Goal: Task Accomplishment & Management: Complete application form

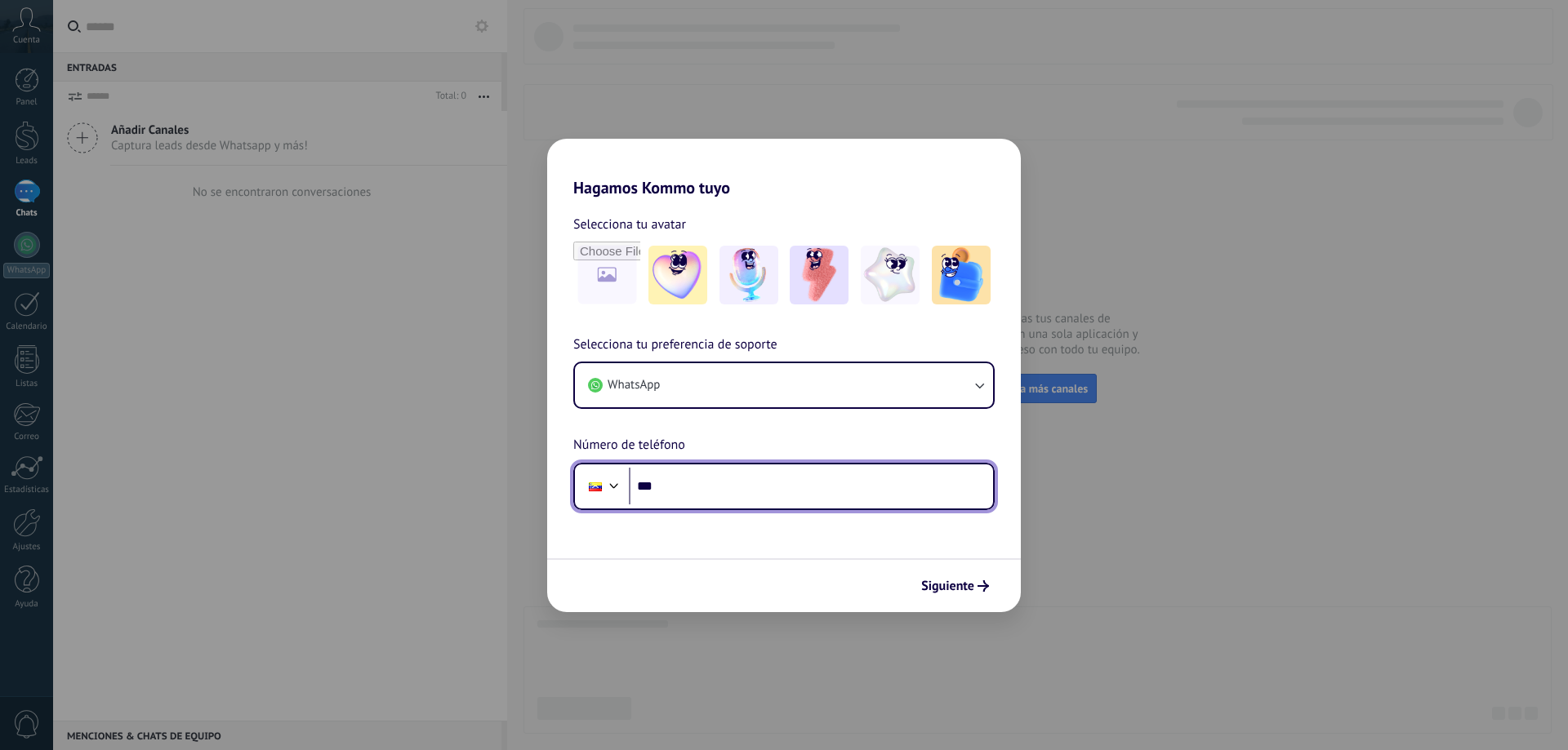
click at [675, 487] on input "***" at bounding box center [810, 486] width 364 height 37
click at [665, 483] on input "**********" at bounding box center [810, 486] width 364 height 37
click at [670, 484] on input "**********" at bounding box center [810, 486] width 364 height 37
type input "**********"
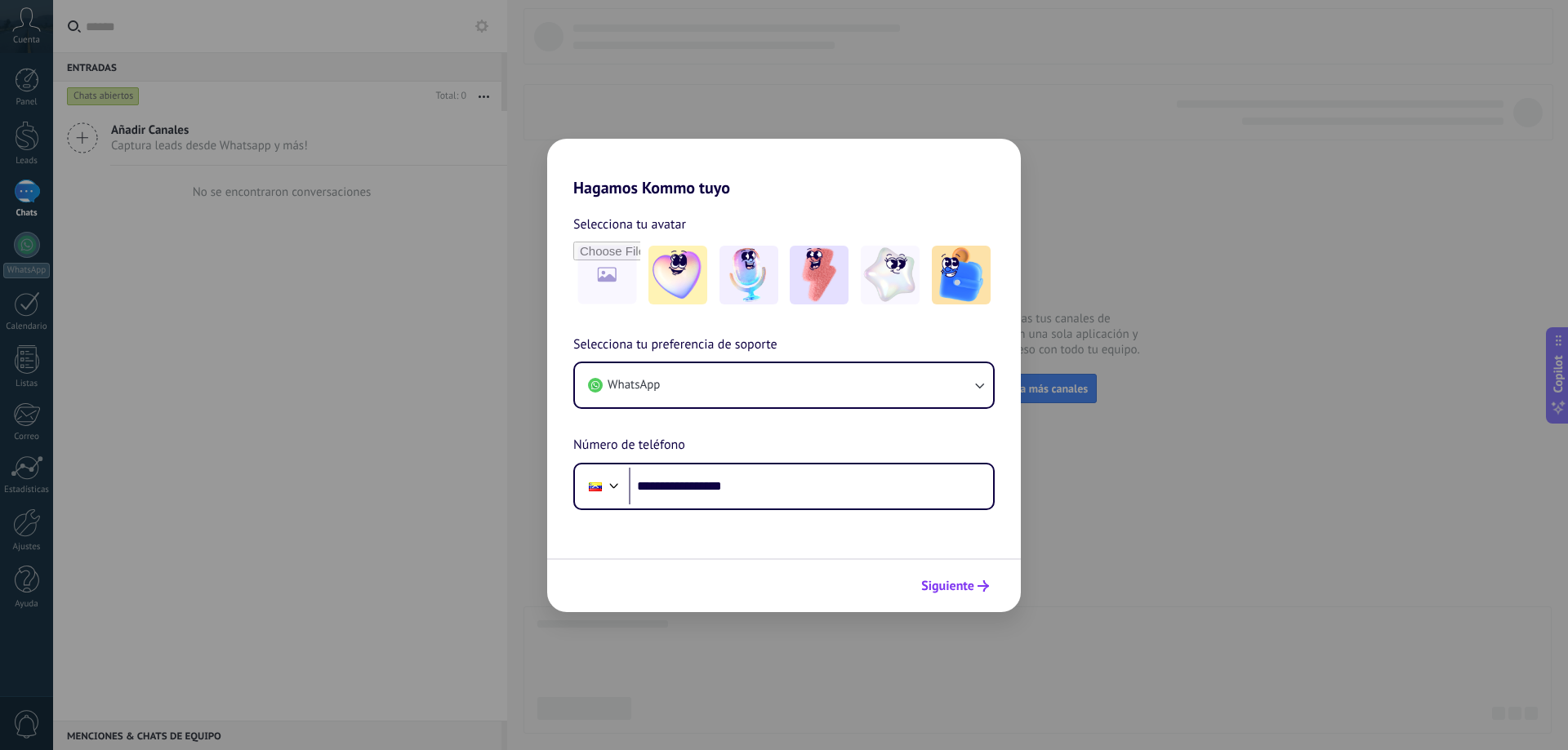
click at [954, 594] on button "Siguiente" at bounding box center [955, 586] width 83 height 28
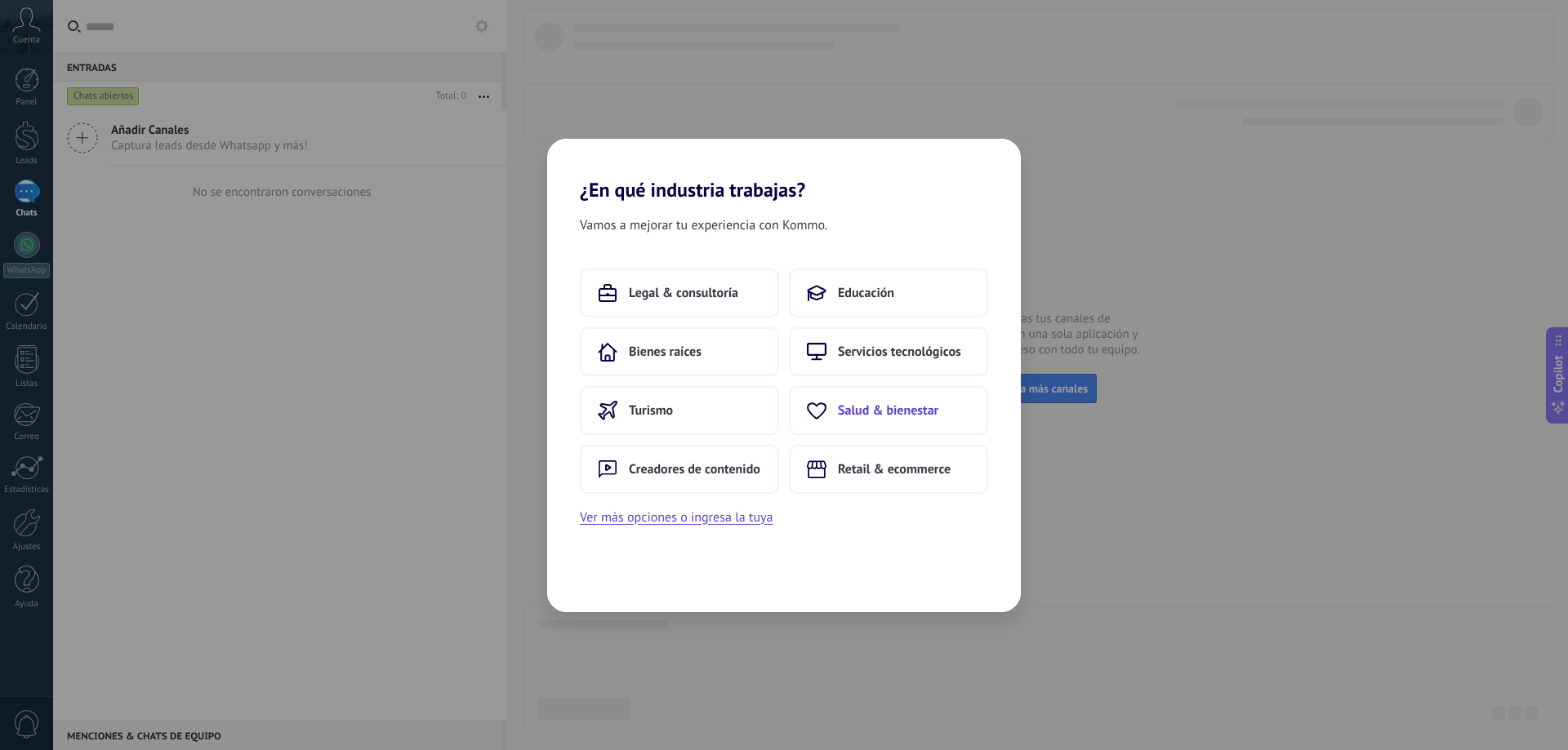
click at [882, 413] on span "Salud & bienestar" at bounding box center [888, 411] width 100 height 17
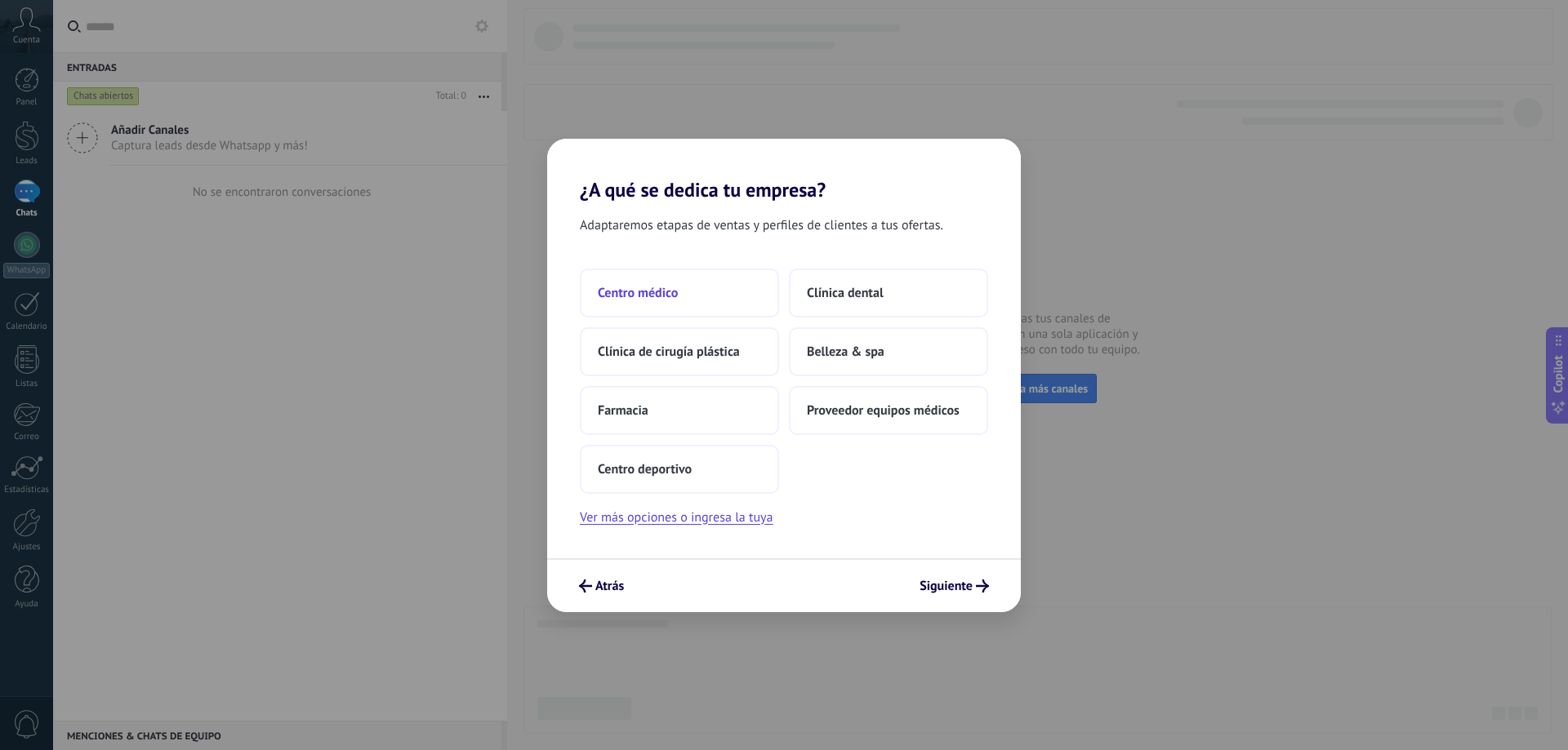
click at [699, 295] on button "Centro médico" at bounding box center [679, 293] width 199 height 49
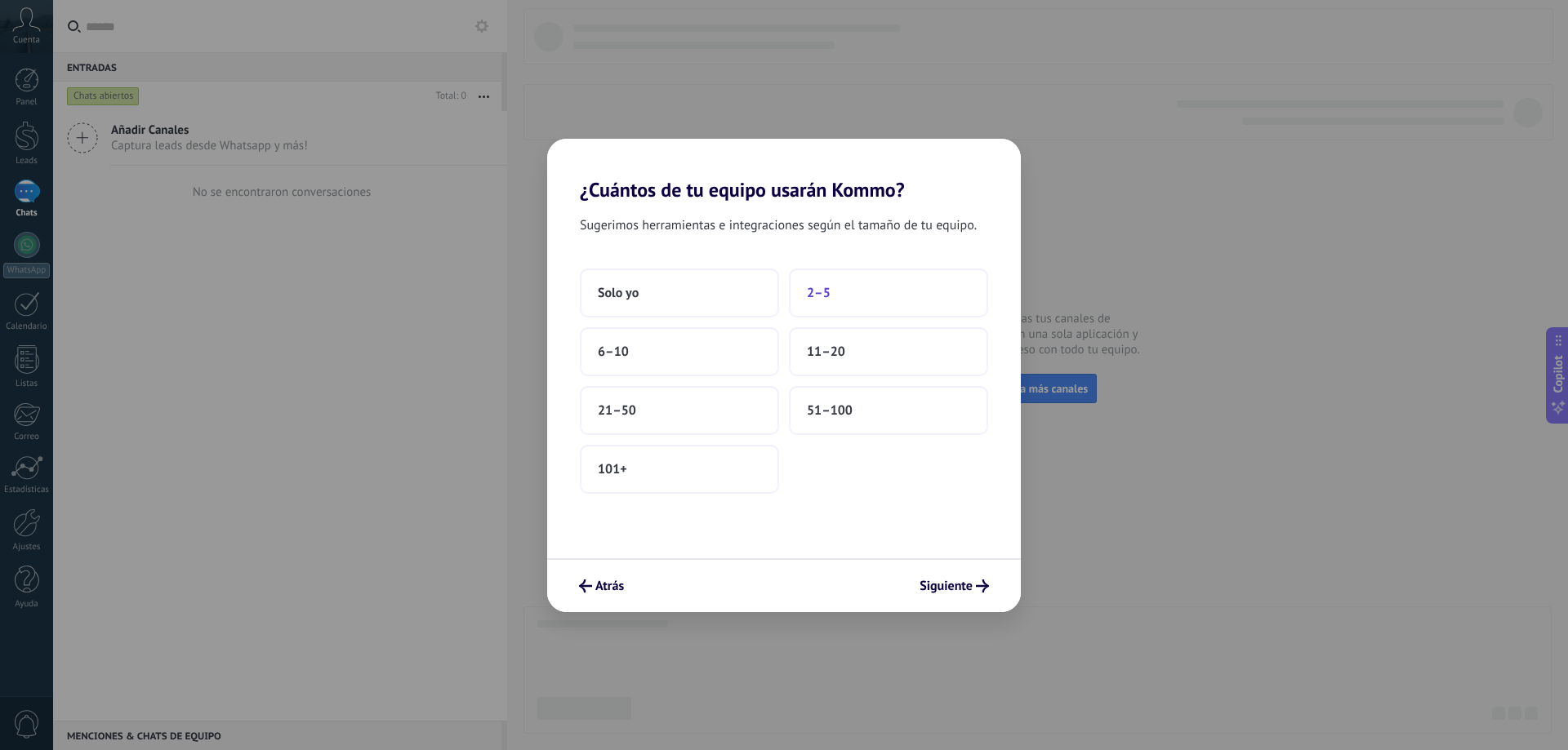
click at [813, 310] on button "2–5" at bounding box center [889, 293] width 199 height 49
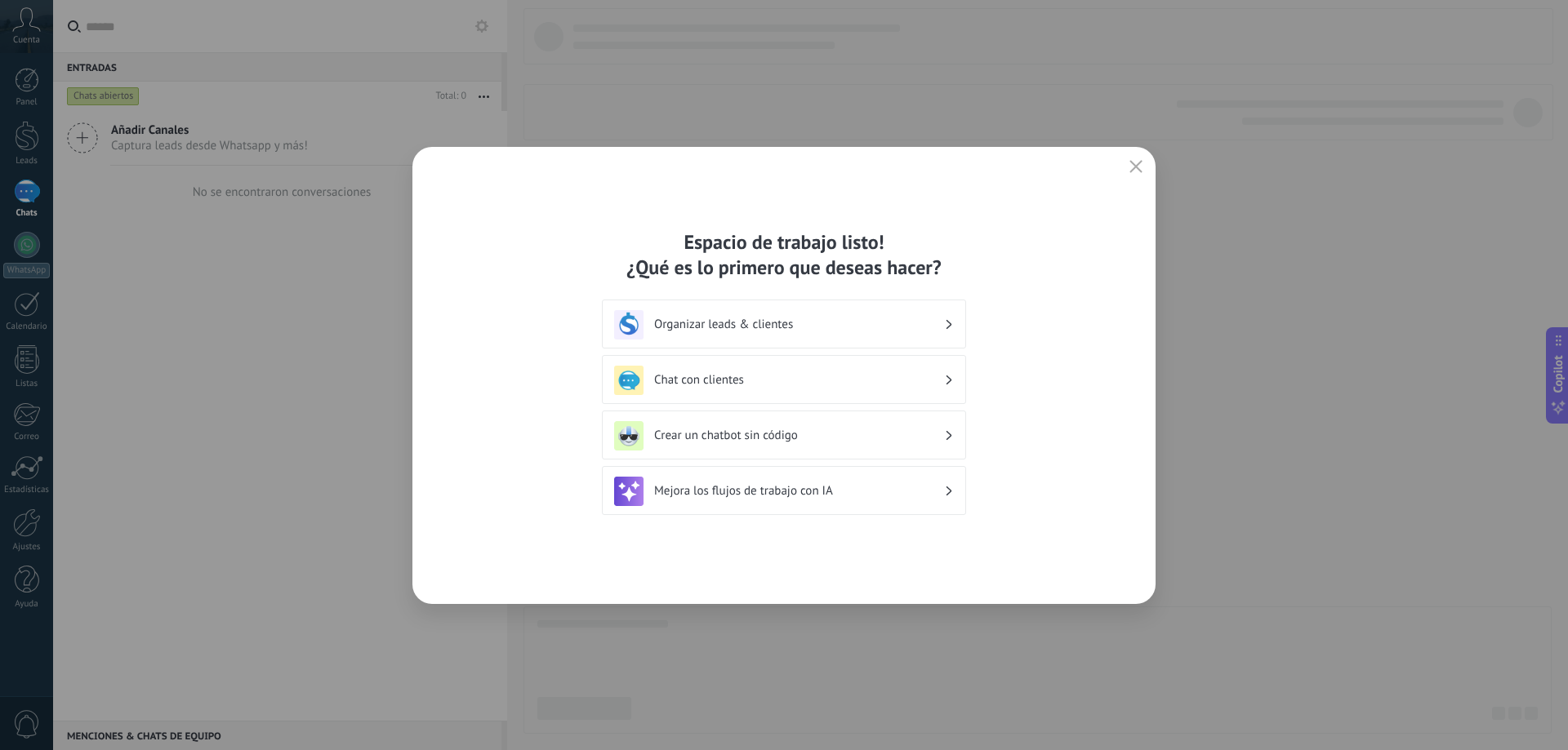
click at [883, 337] on div "Organizar leads & clientes" at bounding box center [784, 325] width 339 height 30
click at [730, 374] on h3 "Chat con clientes" at bounding box center [799, 380] width 290 height 16
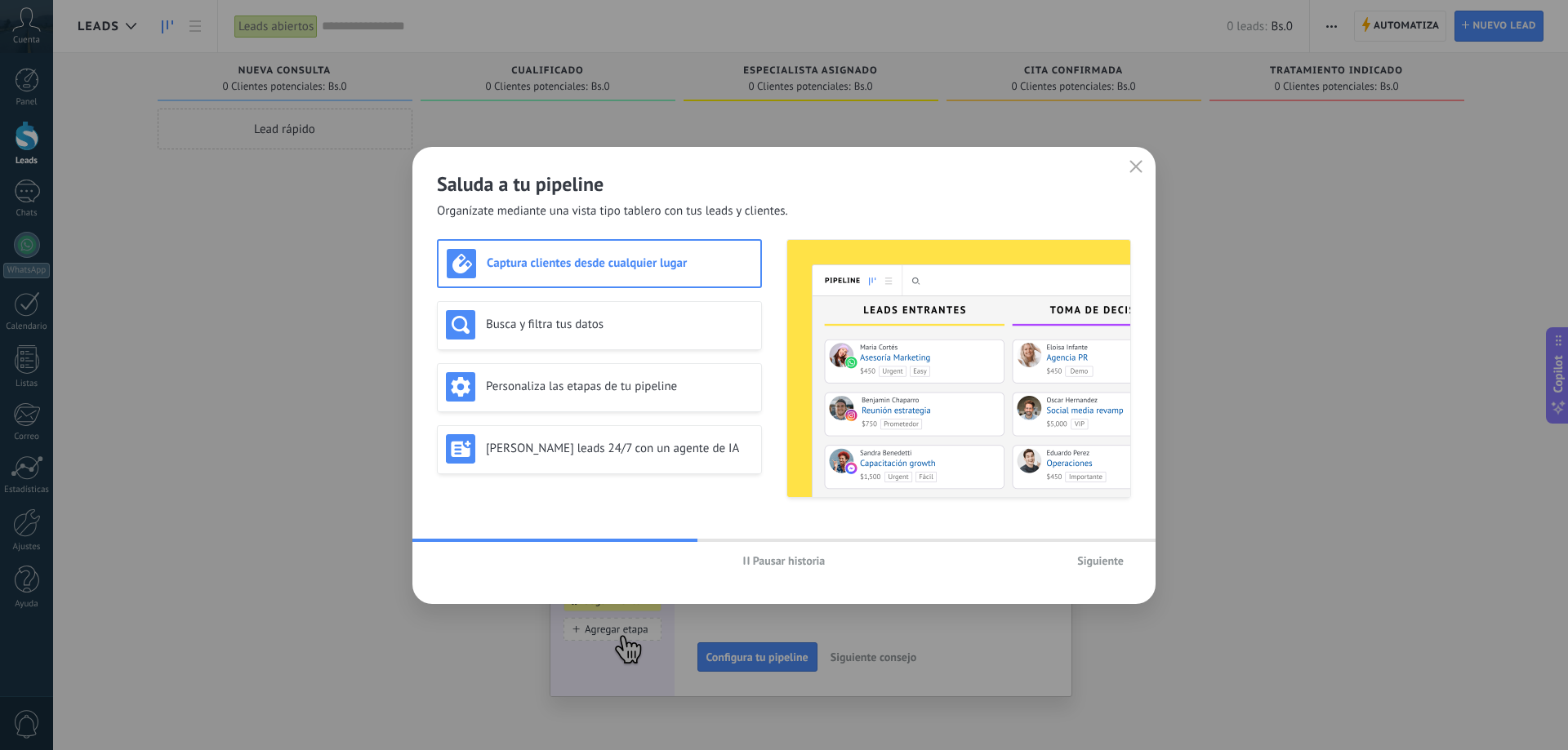
click at [791, 557] on span "Pausar historia" at bounding box center [789, 560] width 72 height 11
click at [782, 560] on span "Iniciar historia" at bounding box center [789, 560] width 71 height 11
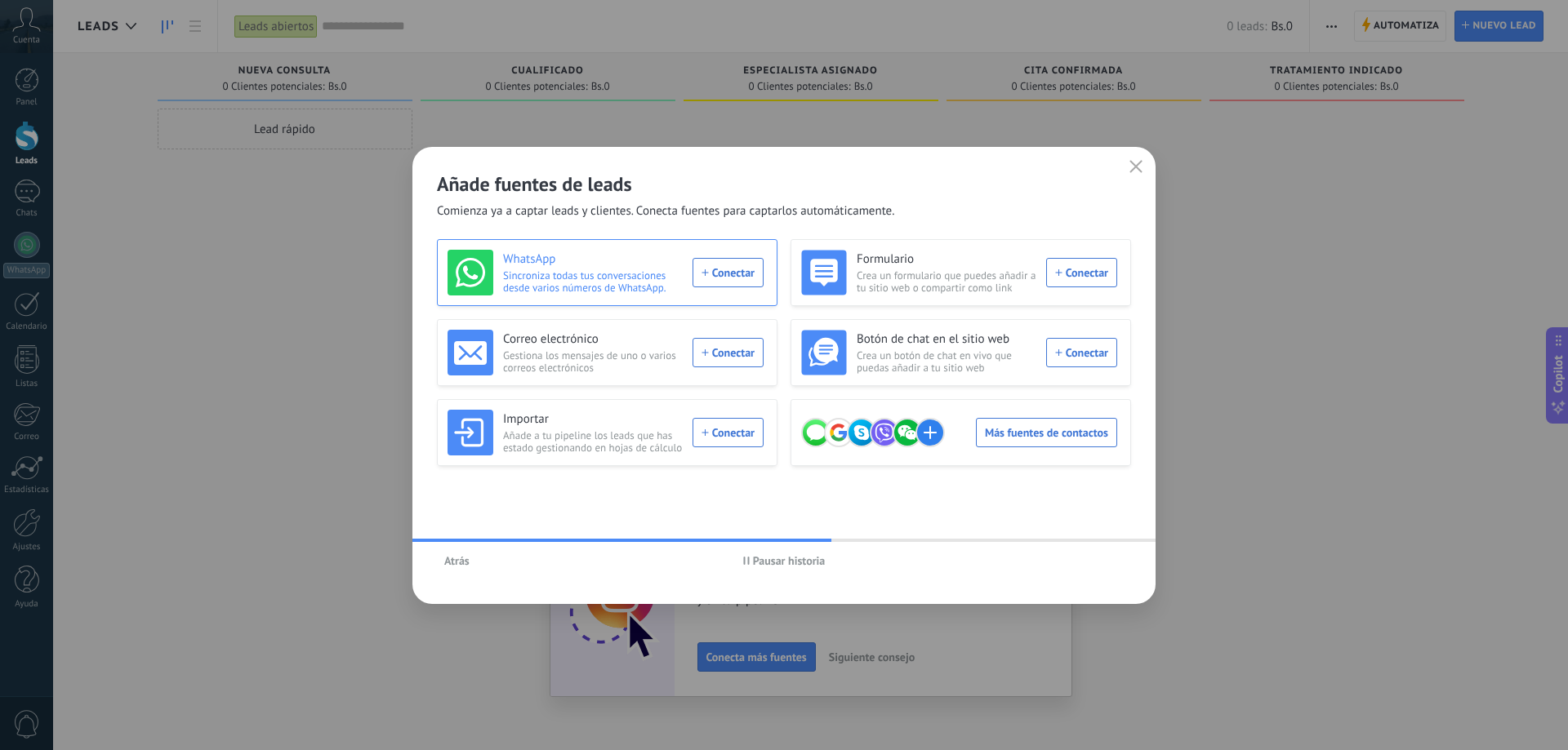
click at [749, 278] on div "WhatsApp Sincroniza todas tus conversaciones desde varios números de WhatsApp. …" at bounding box center [605, 272] width 316 height 46
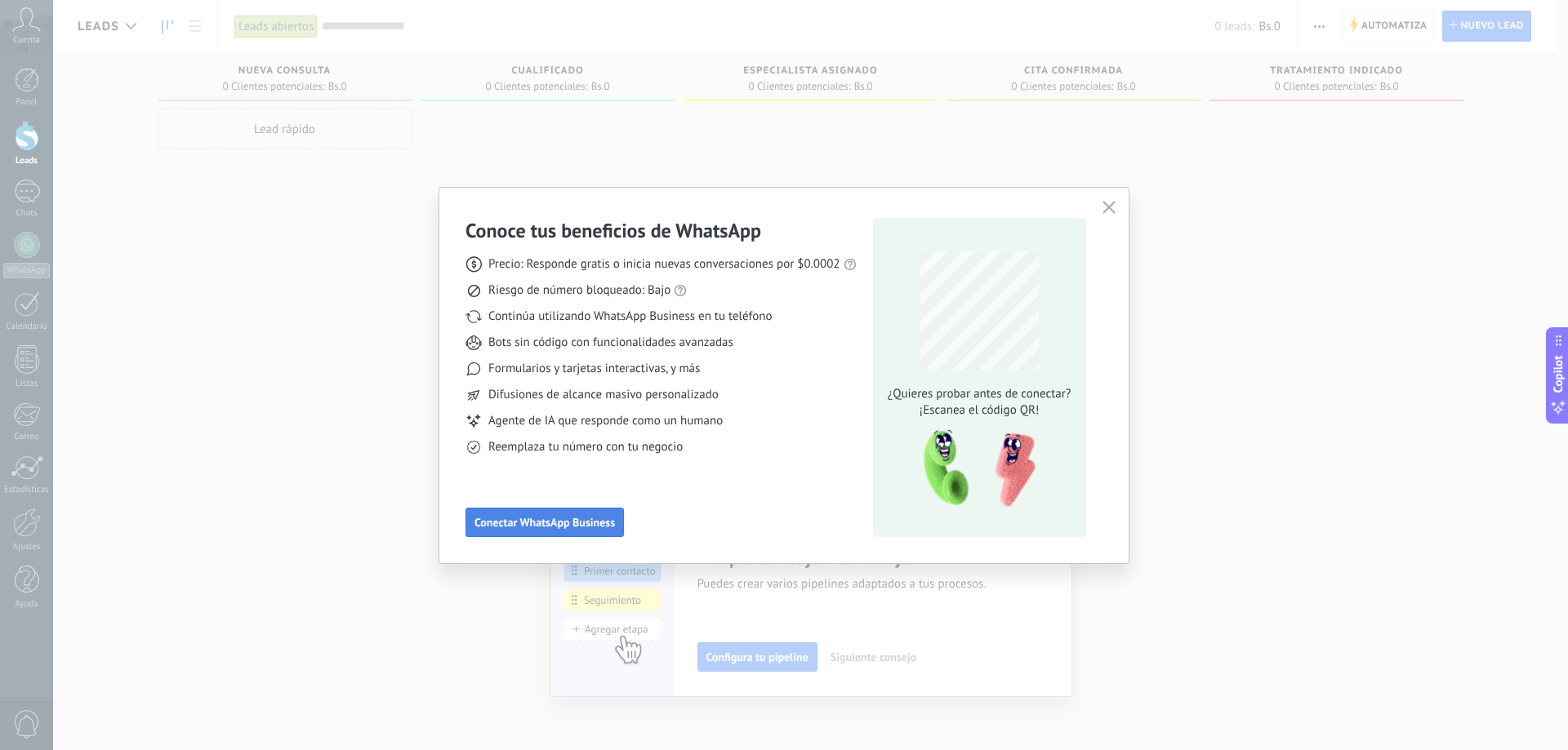
click at [614, 523] on span "Conectar WhatsApp Business" at bounding box center [544, 522] width 140 height 11
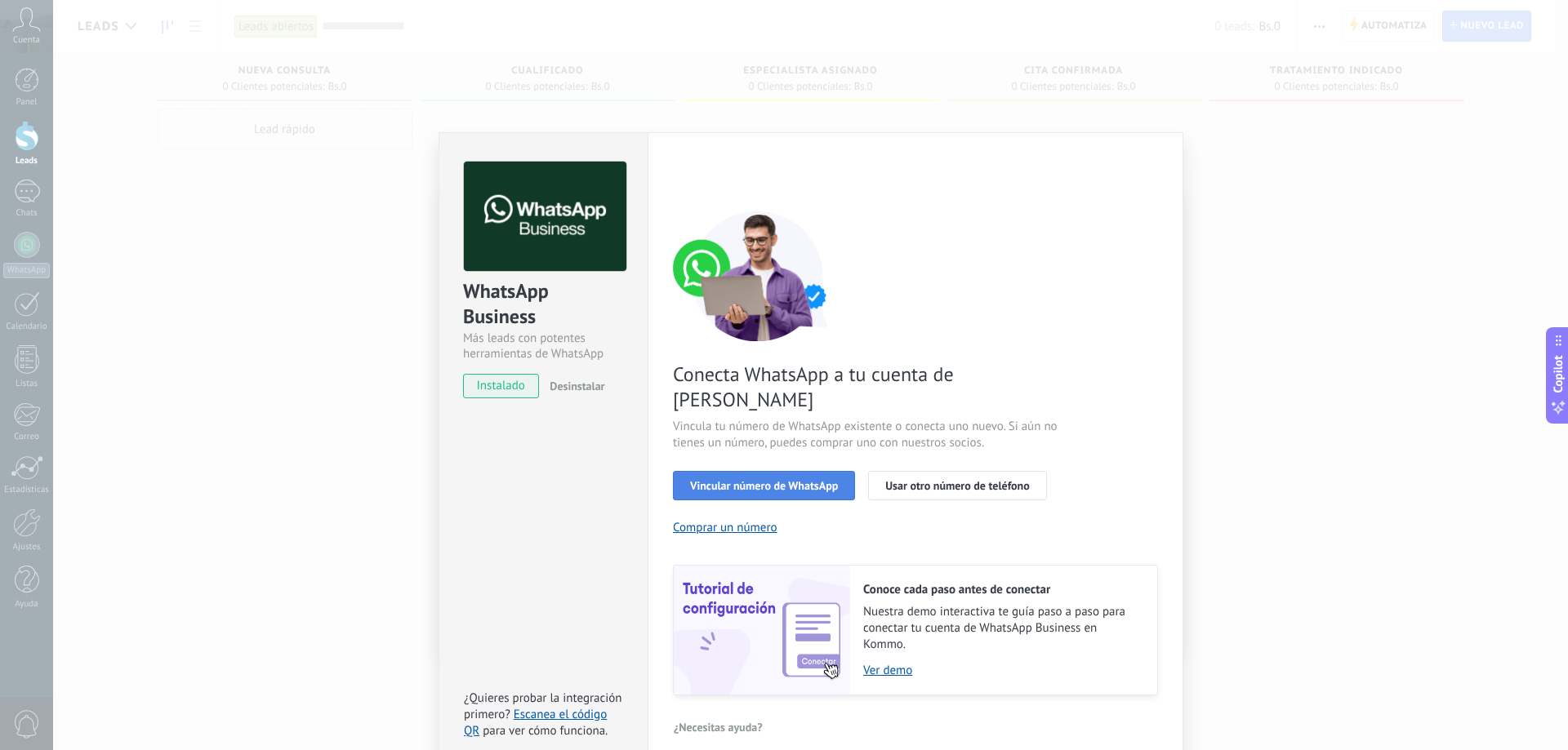
click at [846, 471] on button "Vincular número de WhatsApp" at bounding box center [764, 486] width 182 height 30
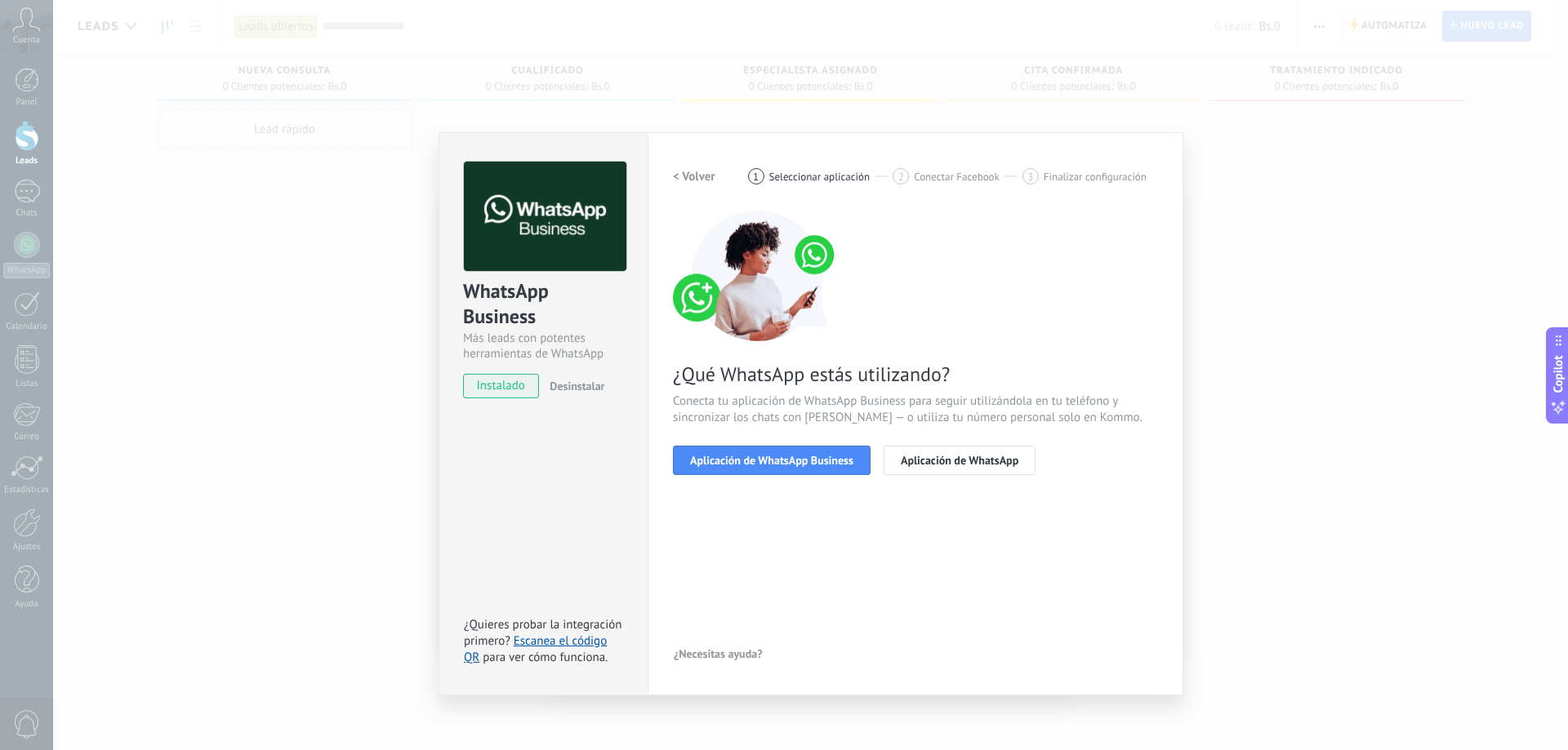
click at [846, 461] on span "Aplicación de WhatsApp Business" at bounding box center [771, 460] width 164 height 11
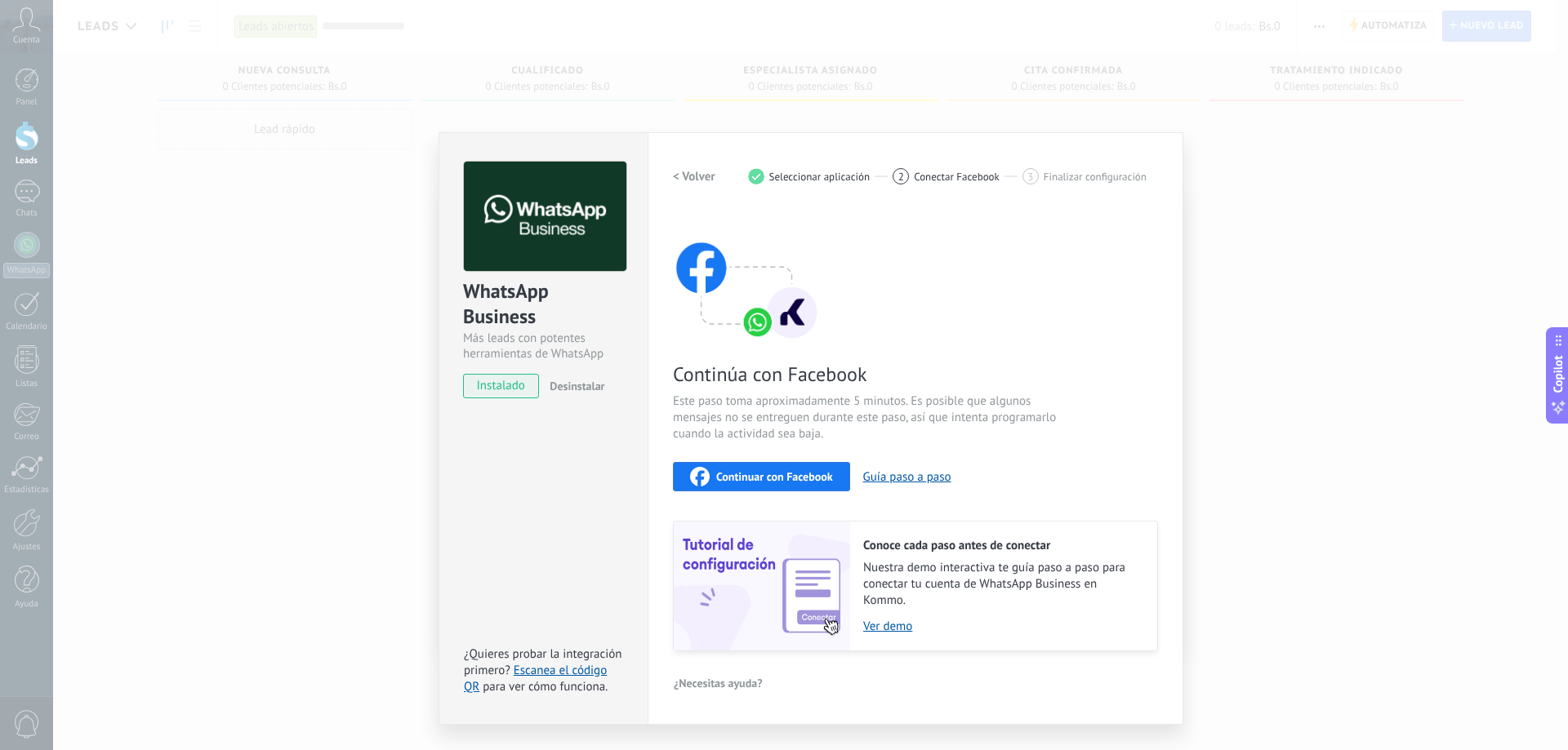
click at [1351, 449] on div "WhatsApp Business Más leads con potentes herramientas de WhatsApp instalado Des…" at bounding box center [810, 375] width 1514 height 750
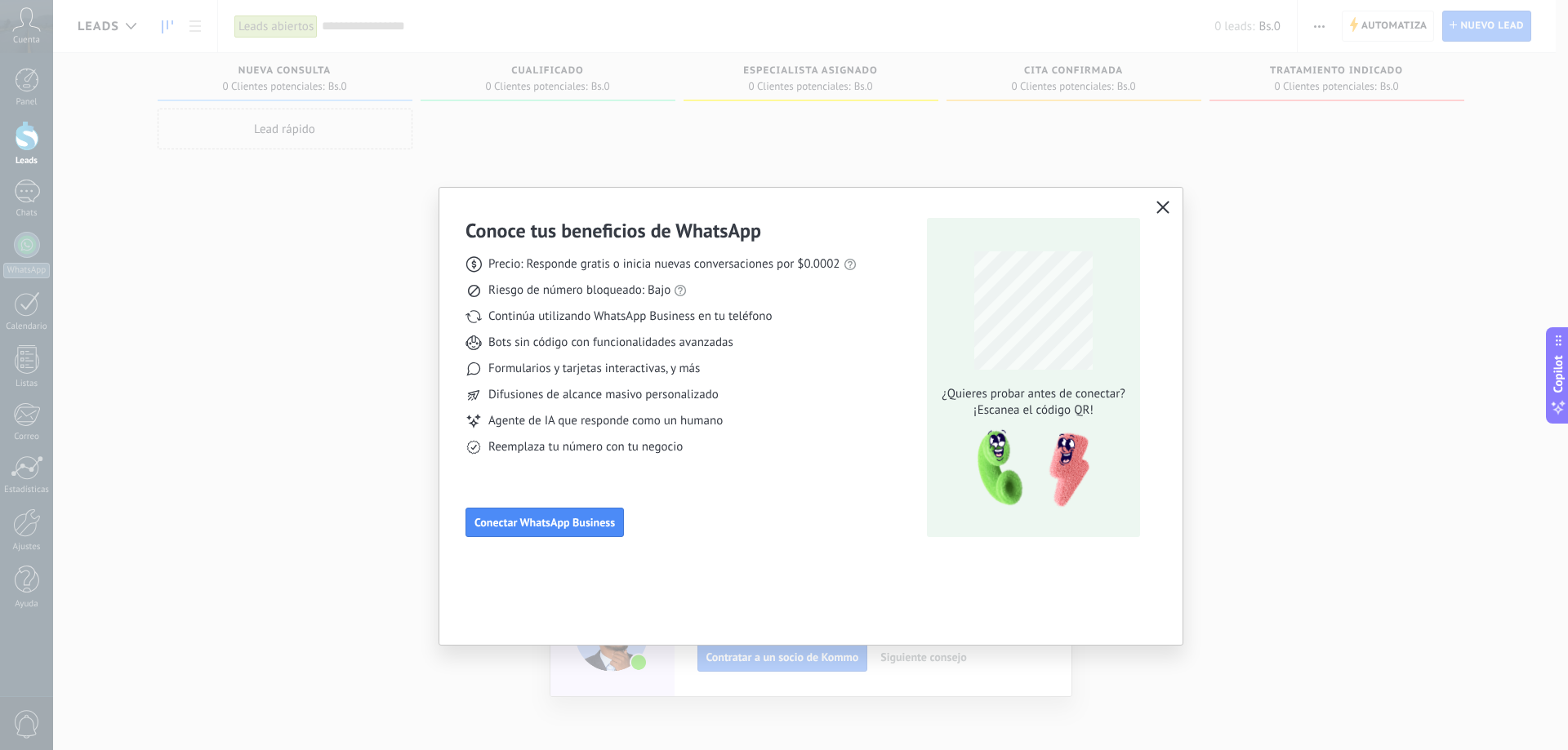
click at [1174, 203] on div "Conoce tus beneficios de WhatsApp Precio: Responde gratis o inicia nuevas conve…" at bounding box center [810, 375] width 743 height 375
click at [1168, 204] on icon "button" at bounding box center [1163, 207] width 13 height 13
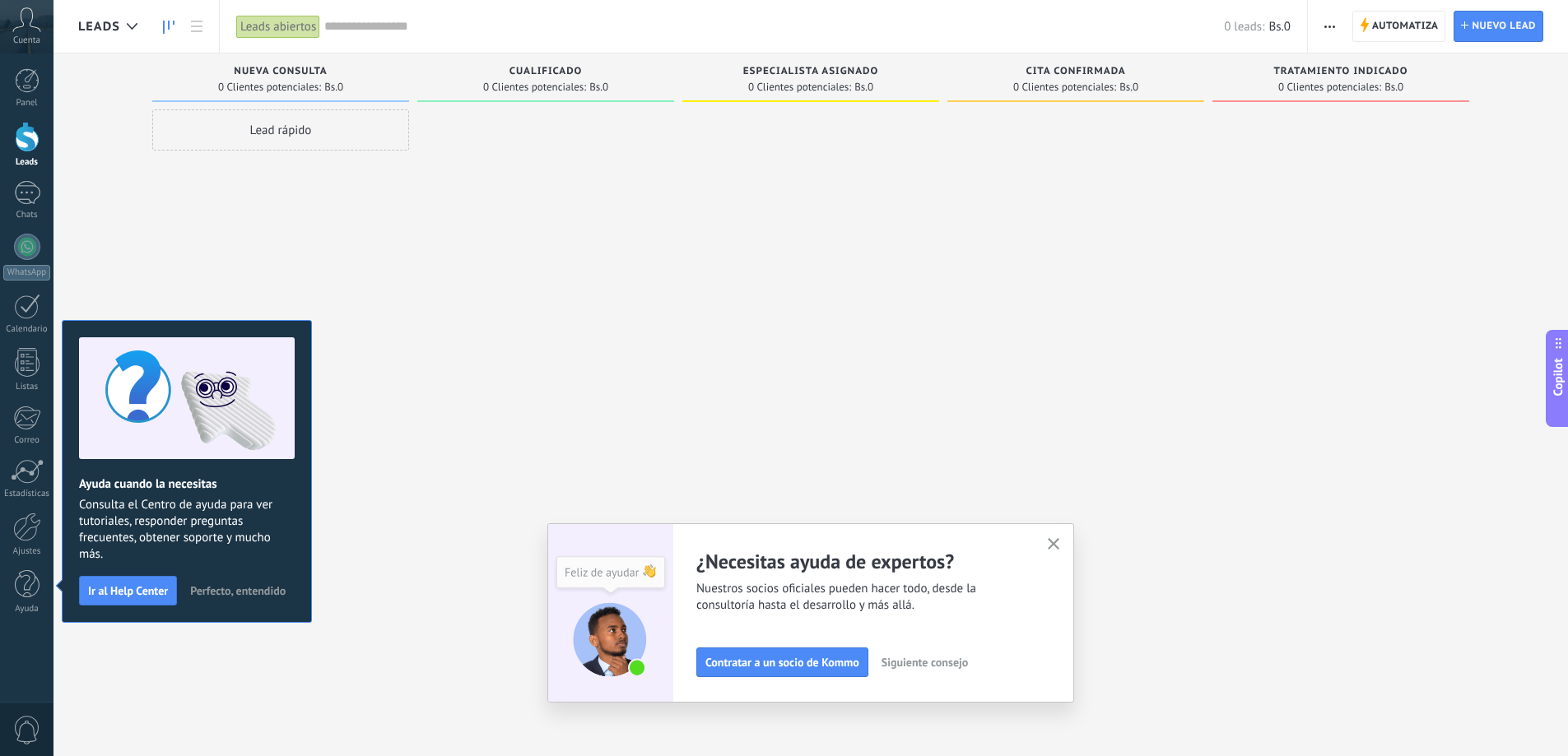
click at [1065, 545] on button "button" at bounding box center [1054, 545] width 21 height 22
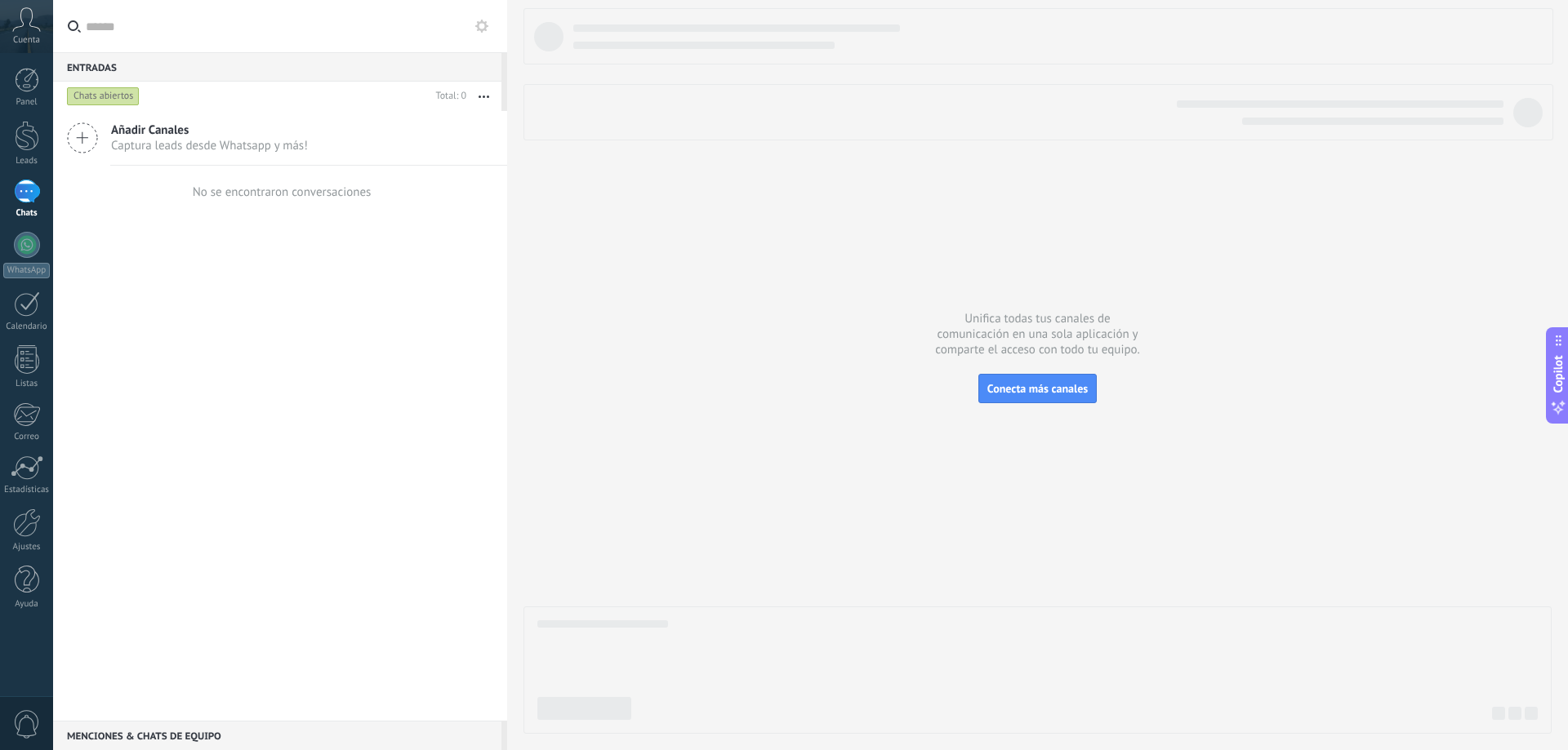
click at [172, 150] on span "Captura leads desde Whatsapp y más!" at bounding box center [209, 145] width 197 height 16
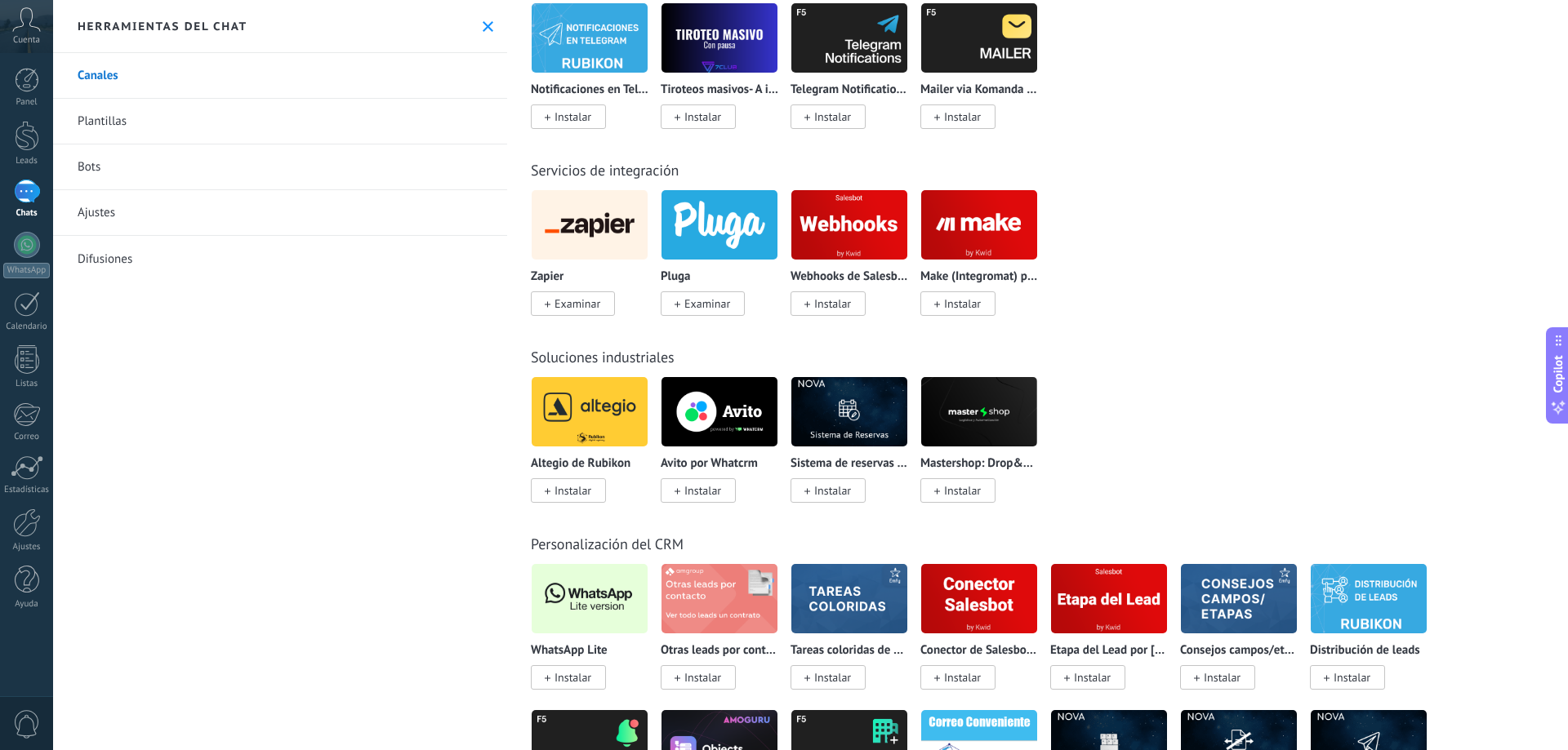
scroll to position [2857, 0]
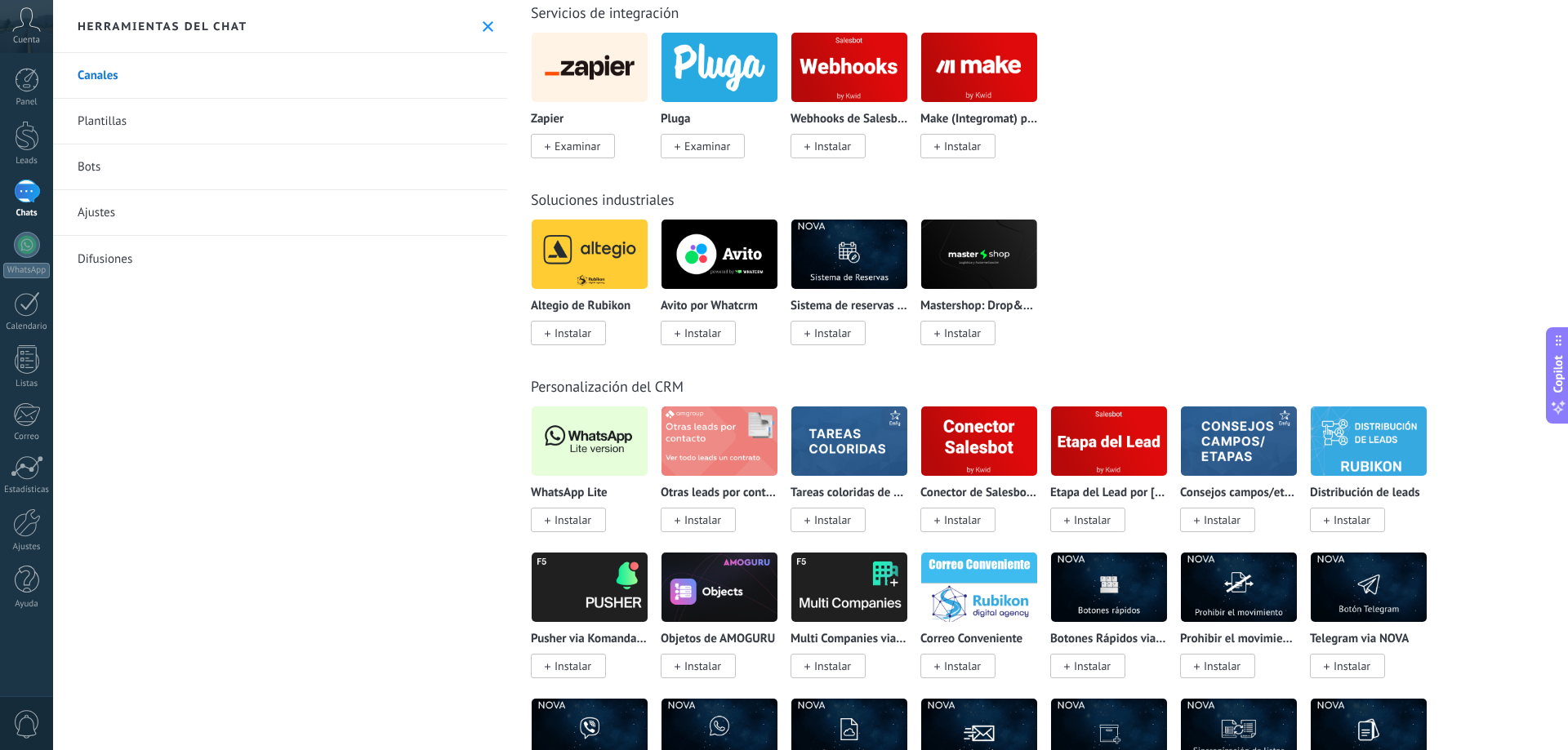
click at [323, 131] on link "Plantillas" at bounding box center [280, 121] width 454 height 46
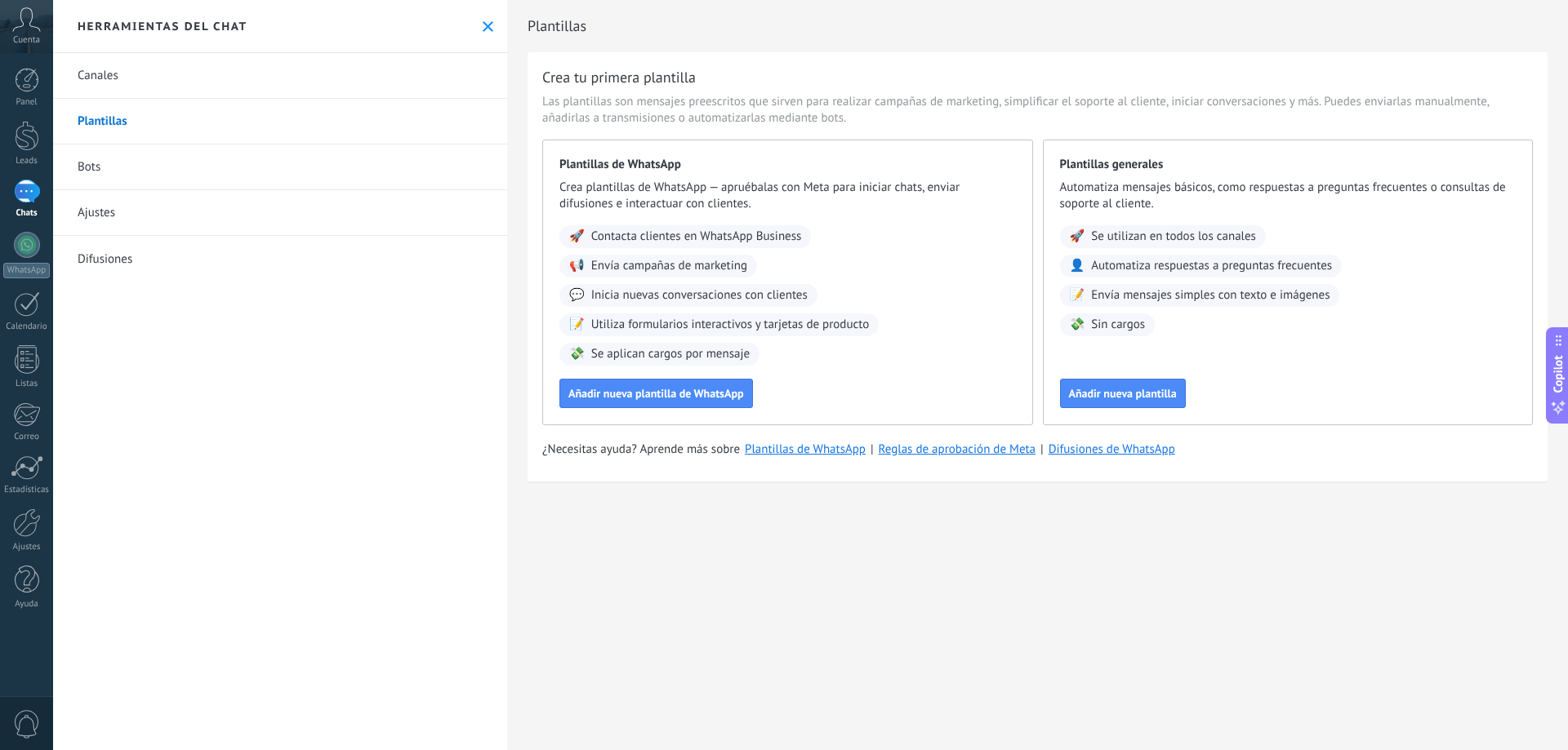
click at [484, 30] on icon at bounding box center [487, 26] width 10 height 10
click at [484, 30] on use at bounding box center [481, 26] width 13 height 13
click at [484, 31] on icon at bounding box center [487, 26] width 10 height 10
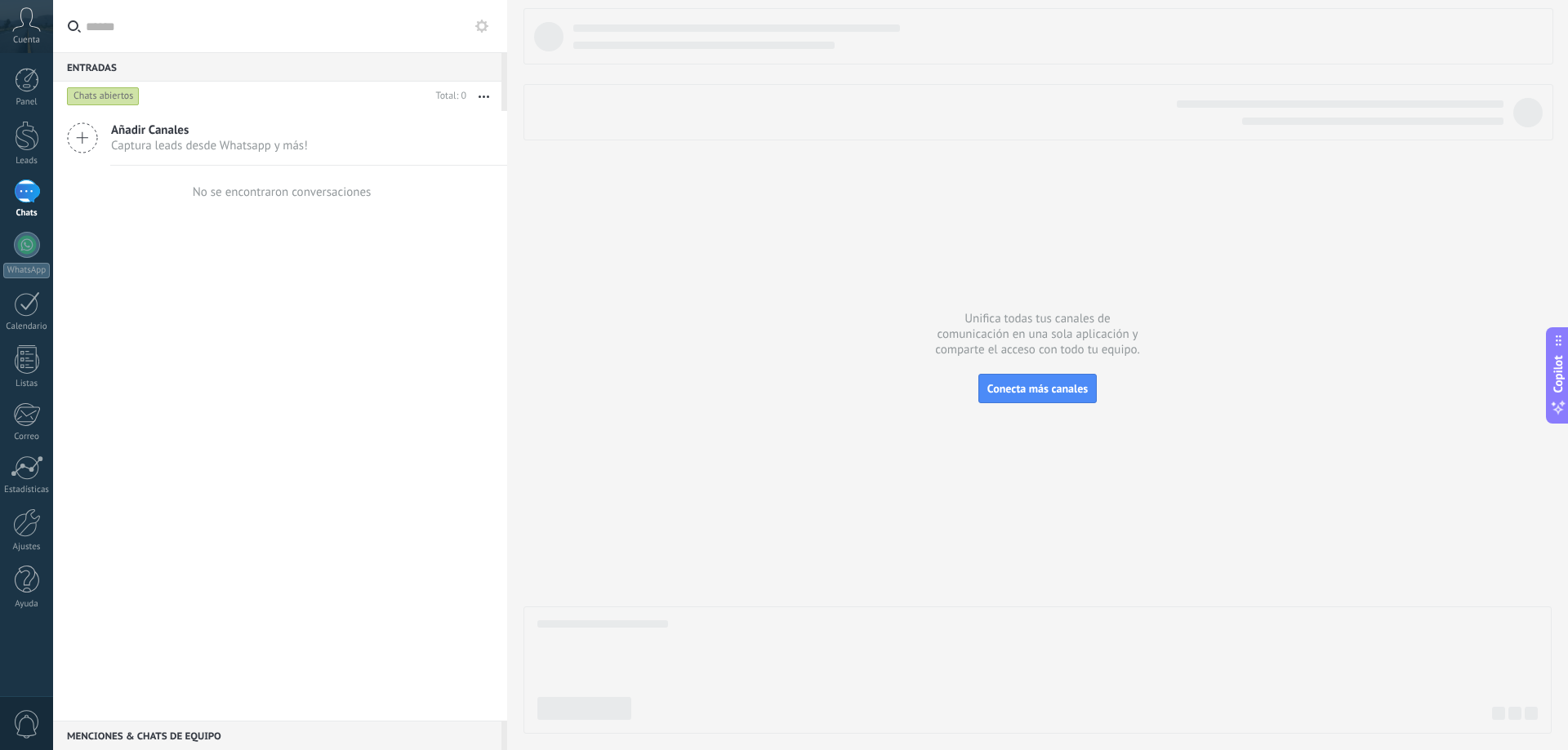
click at [249, 140] on span "Captura leads desde Whatsapp y más!" at bounding box center [209, 145] width 197 height 16
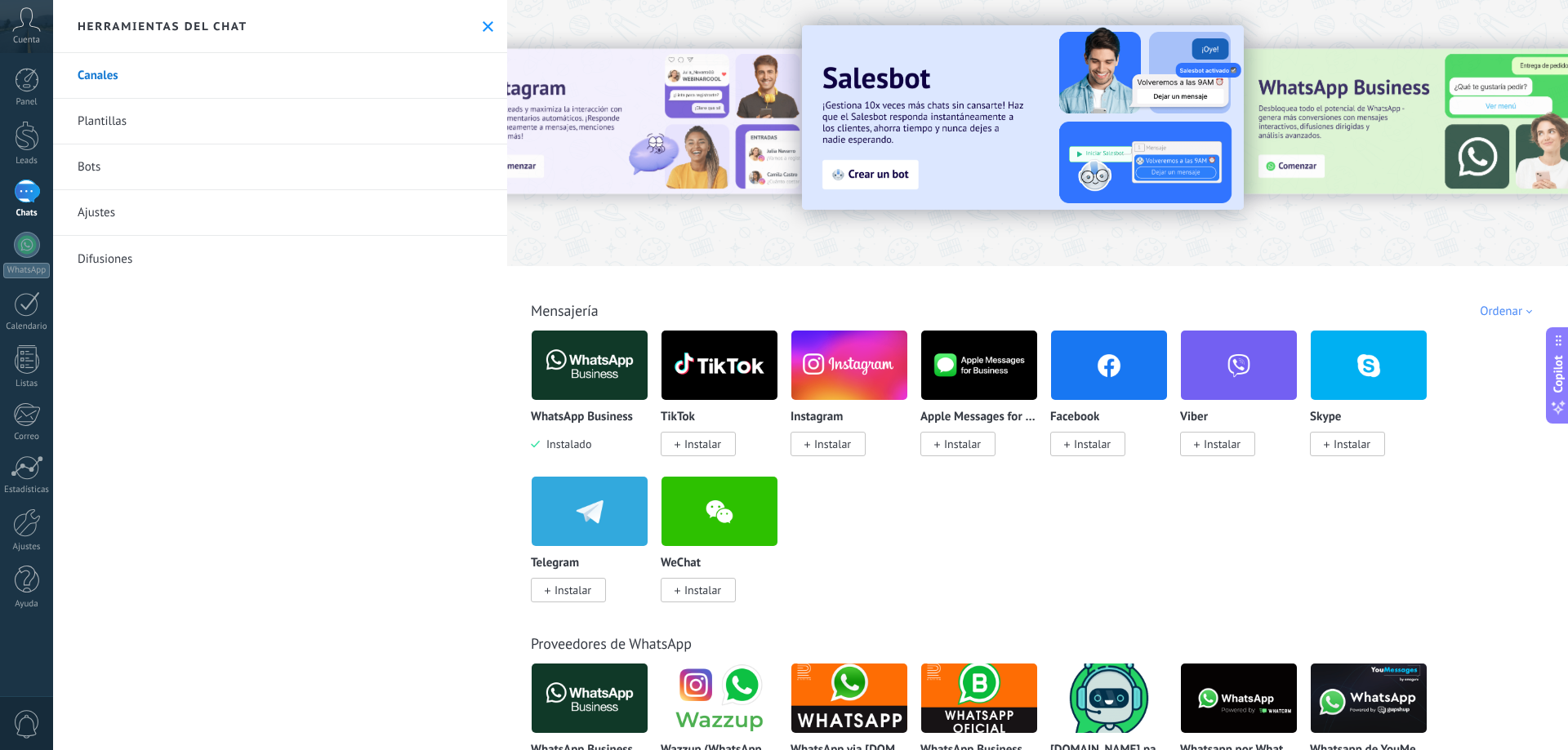
click at [1329, 159] on div at bounding box center [1442, 132] width 367 height 147
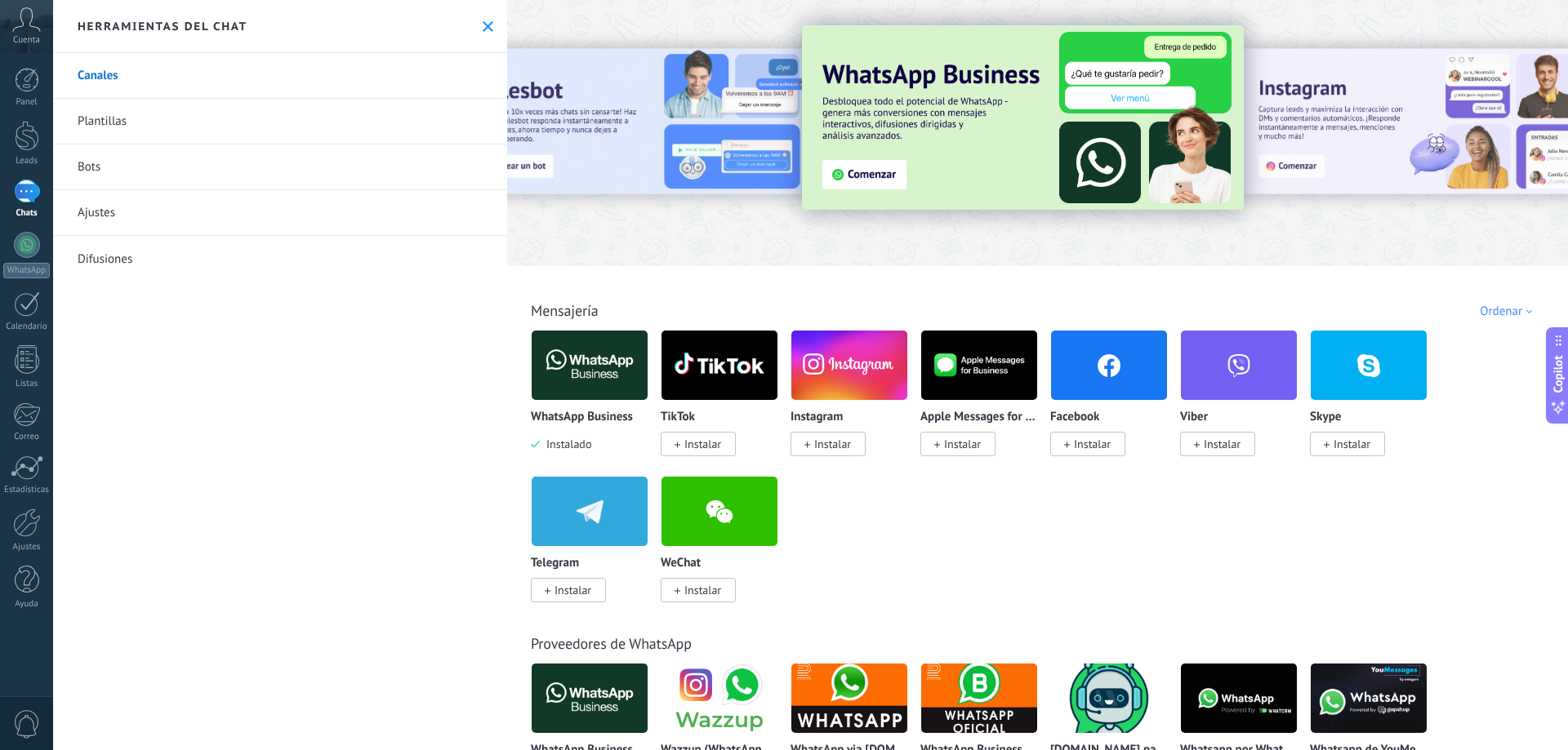
click at [1096, 120] on img at bounding box center [1022, 117] width 441 height 185
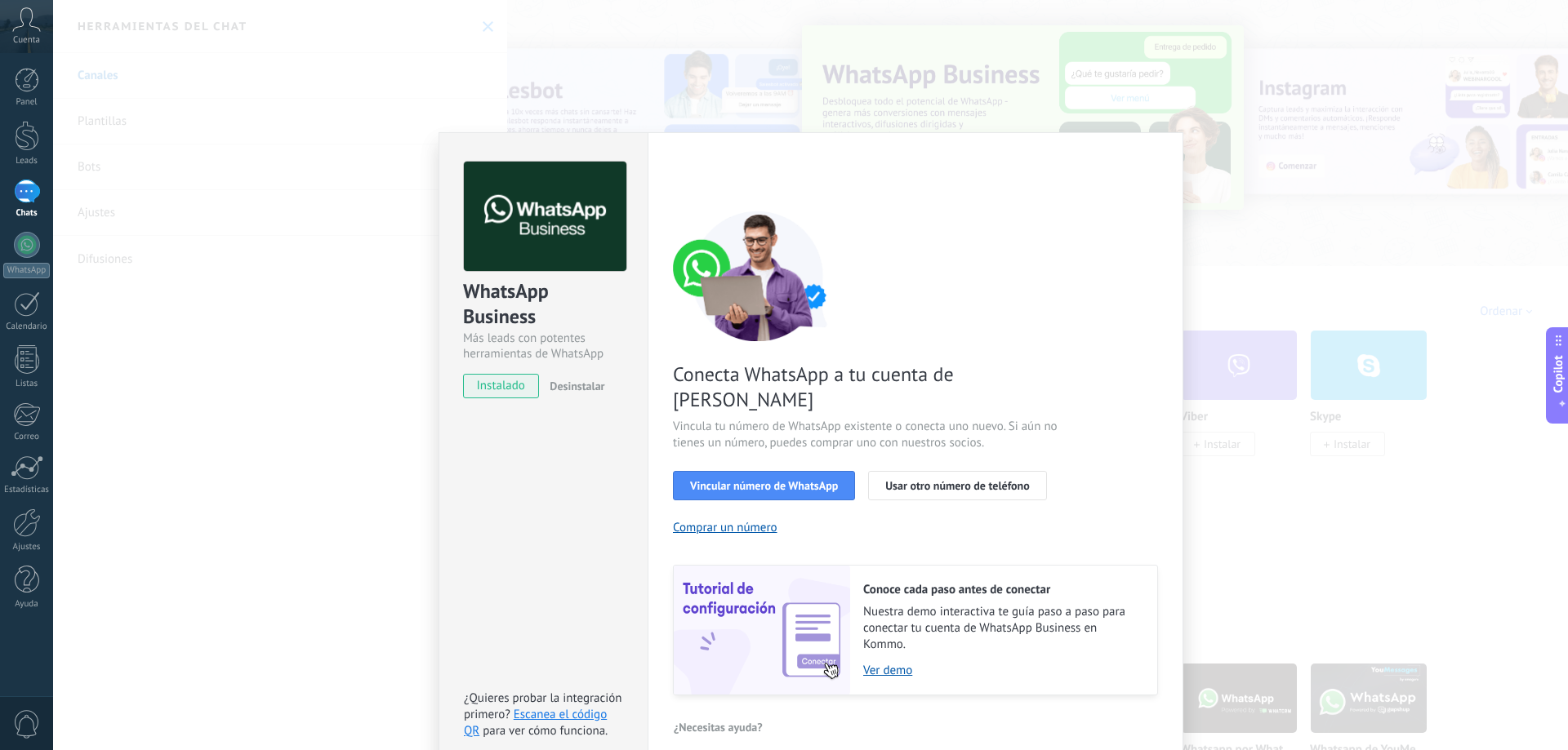
click at [1227, 253] on div "WhatsApp Business Más leads con potentes herramientas de WhatsApp instalado Des…" at bounding box center [810, 375] width 1514 height 750
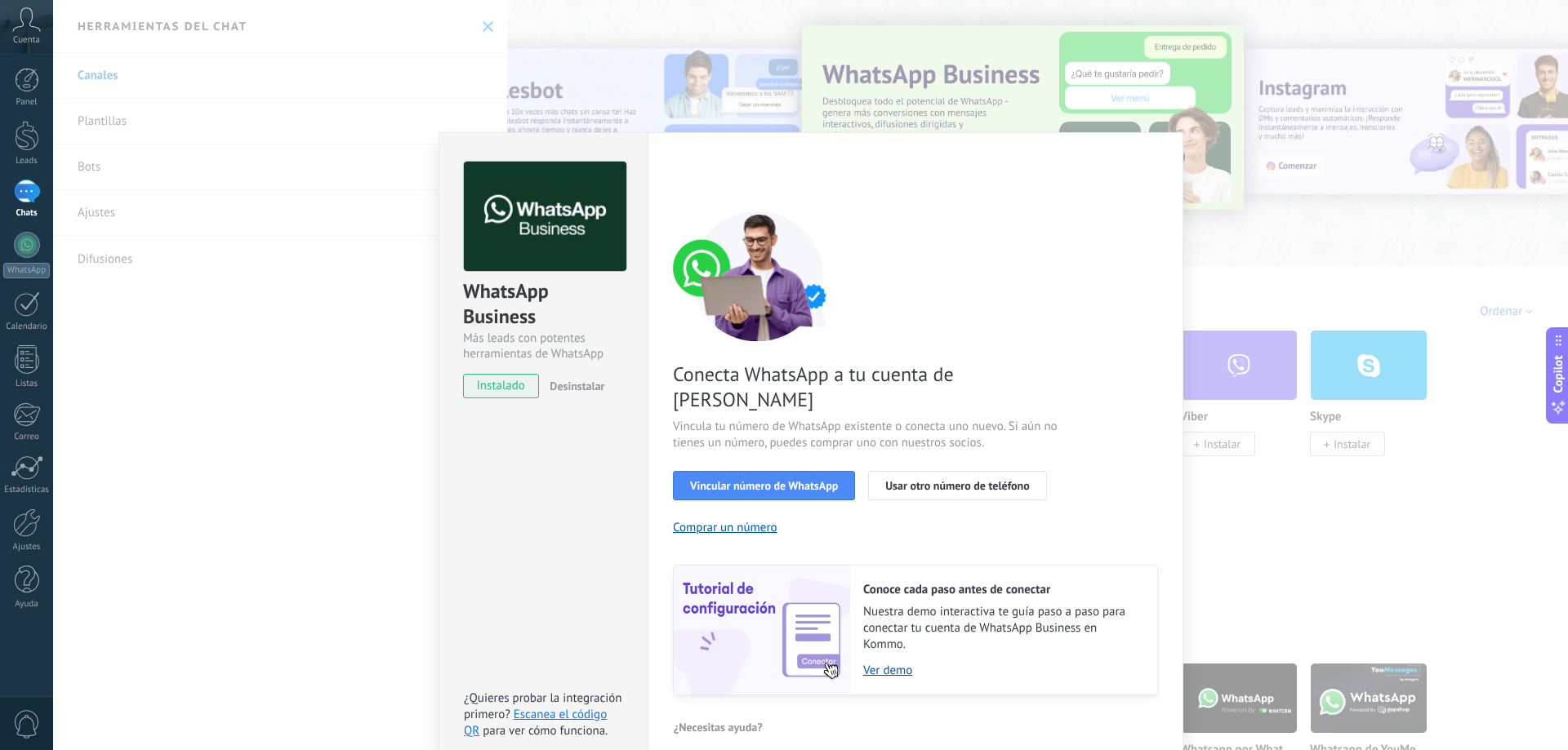
click at [487, 21] on div "WhatsApp Business Más leads con potentes herramientas de WhatsApp instalado Des…" at bounding box center [810, 375] width 1514 height 750
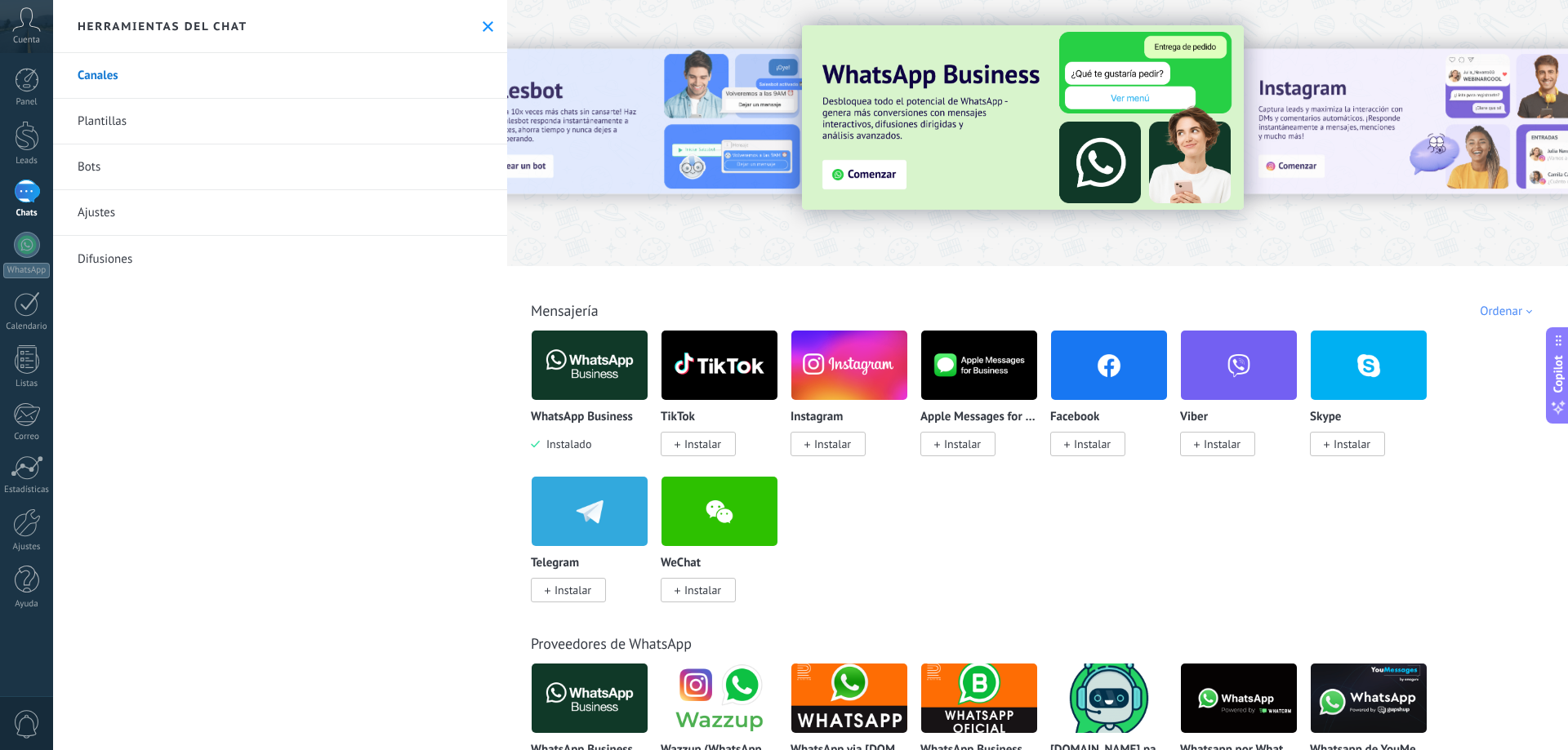
click at [303, 205] on link "Ajustes" at bounding box center [280, 213] width 454 height 46
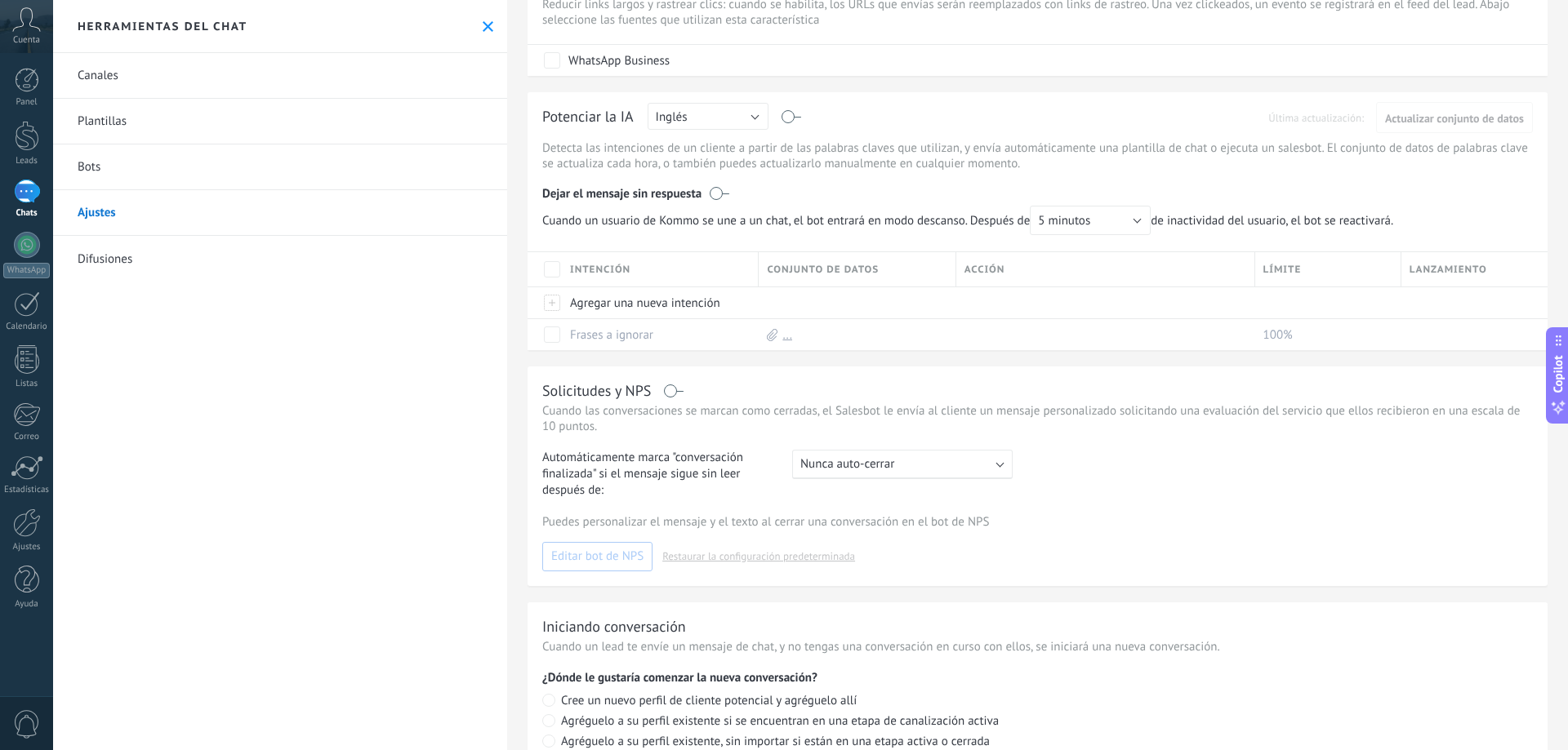
scroll to position [192, 0]
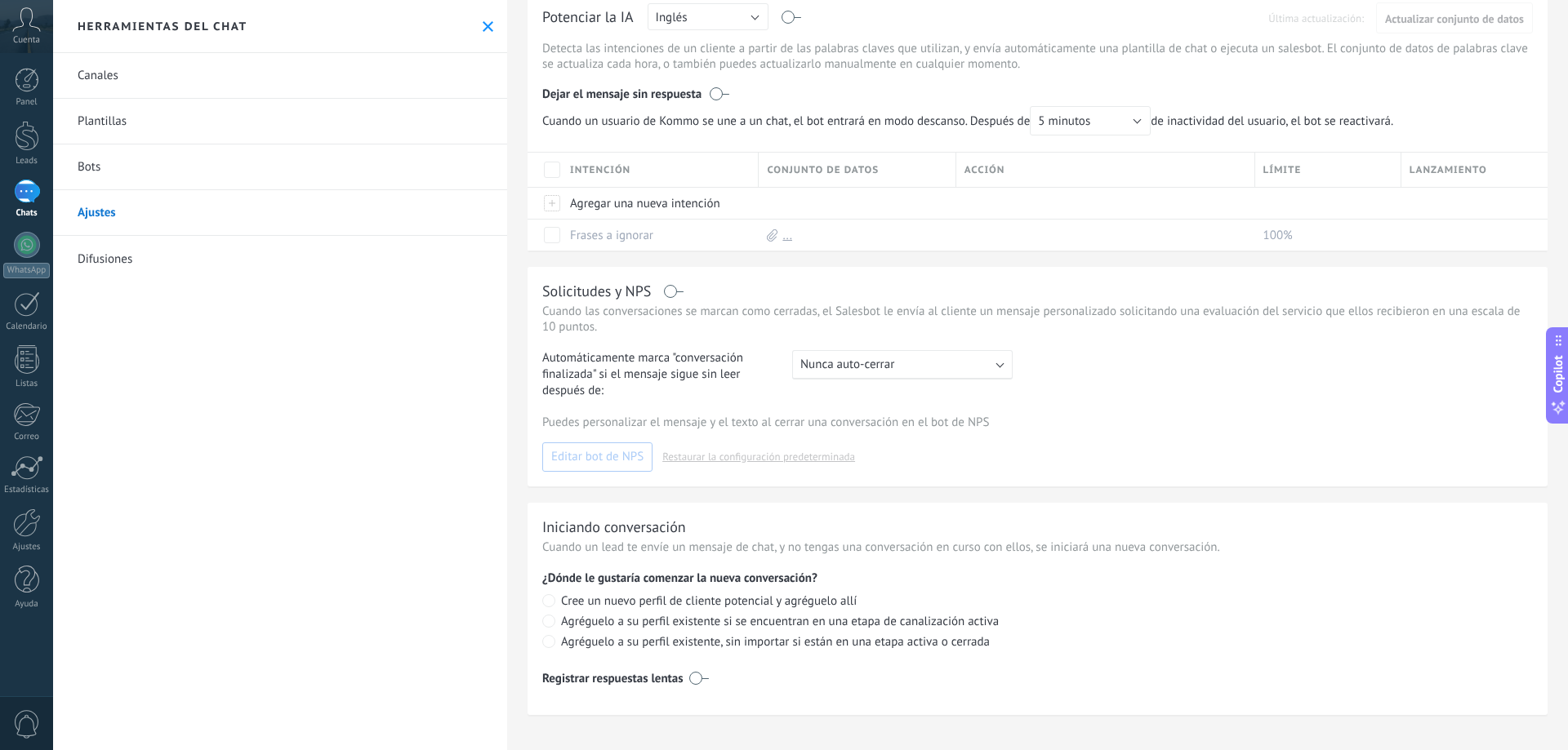
click at [482, 31] on use at bounding box center [487, 26] width 10 height 10
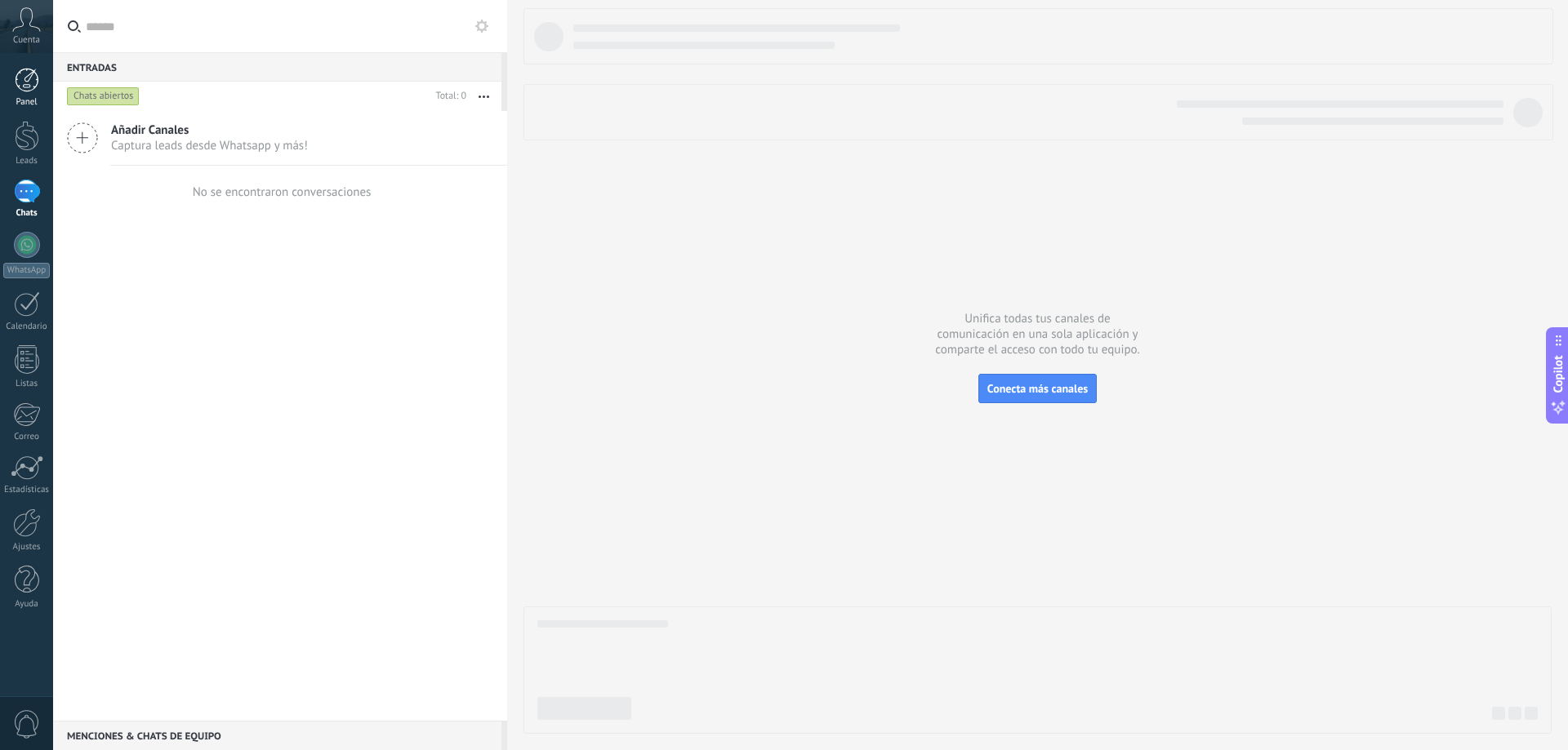
click at [24, 91] on div at bounding box center [27, 80] width 24 height 24
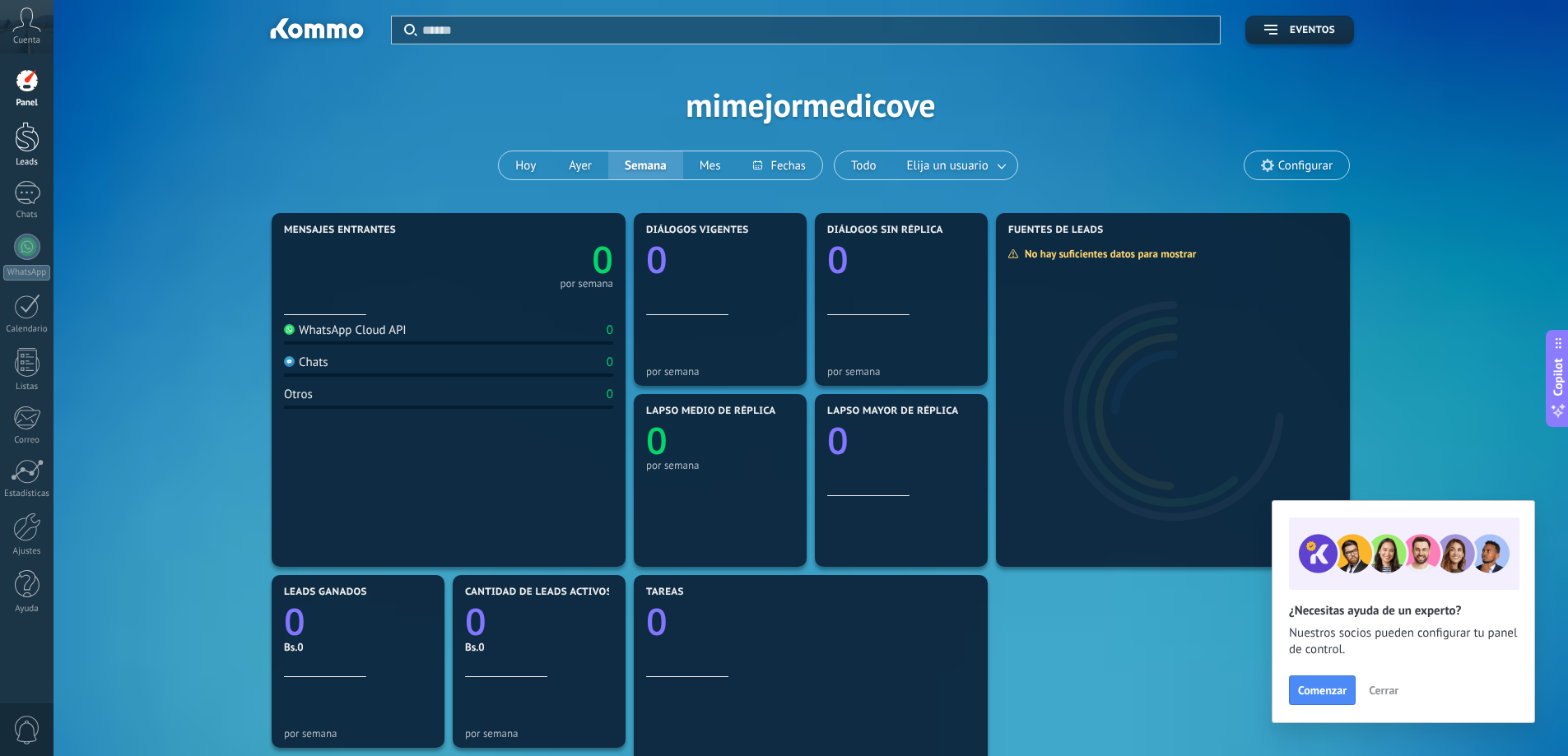
click at [23, 132] on div at bounding box center [27, 137] width 24 height 31
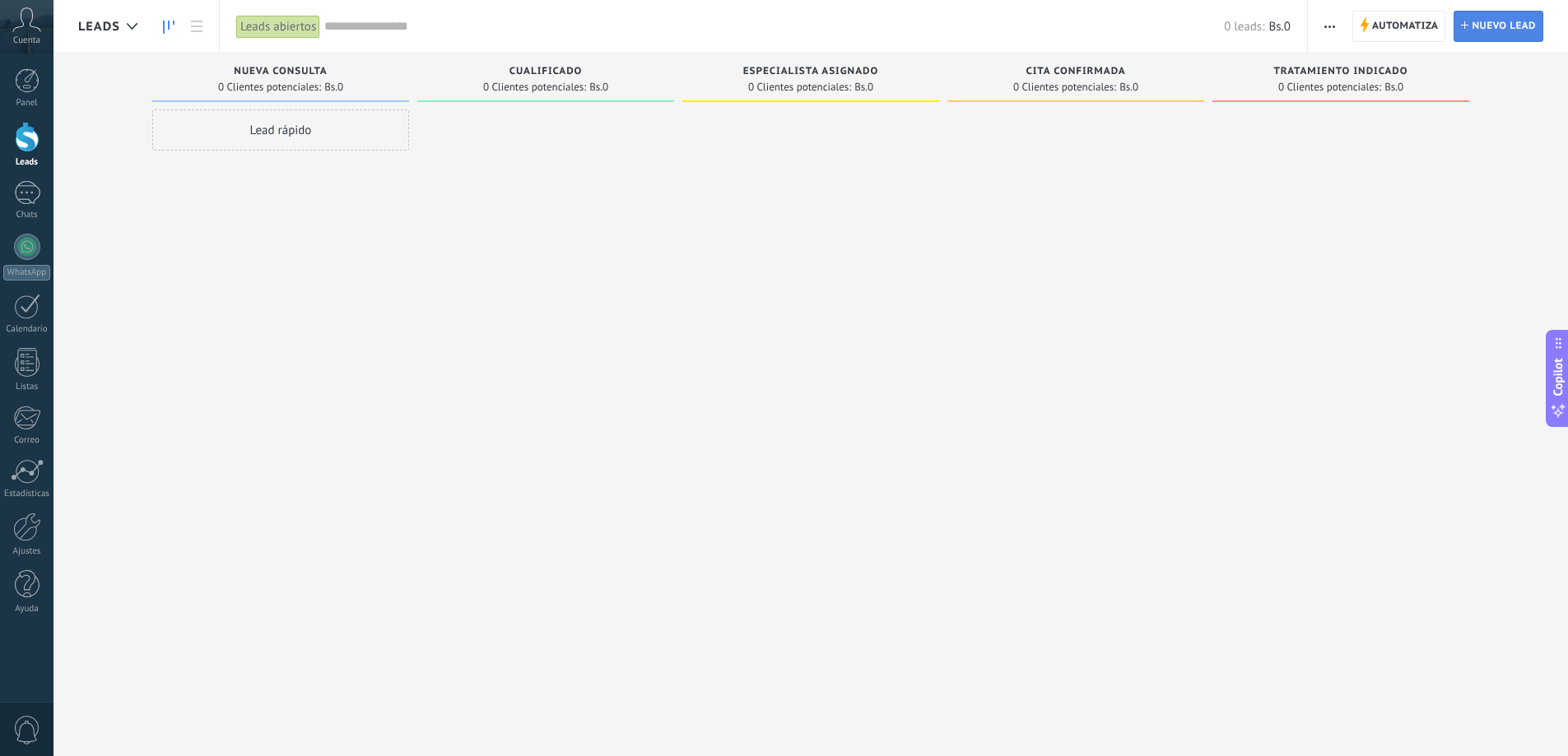
click at [1473, 22] on span "Nuevo lead" at bounding box center [1504, 26] width 65 height 30
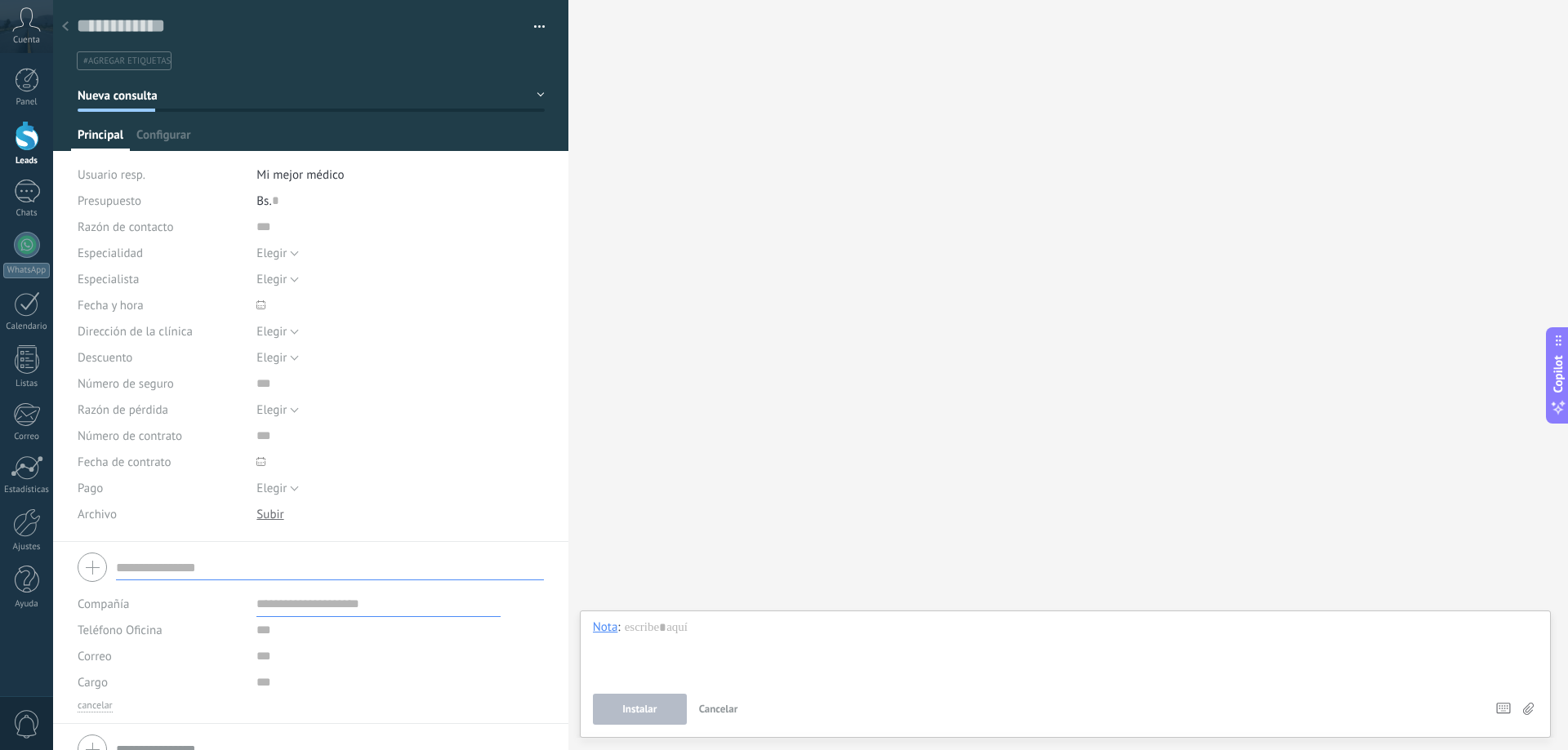
click at [779, 258] on div "Buscar Carga más Participantes: 0 Agregar usuario Bots: 0" at bounding box center [1067, 375] width 999 height 750
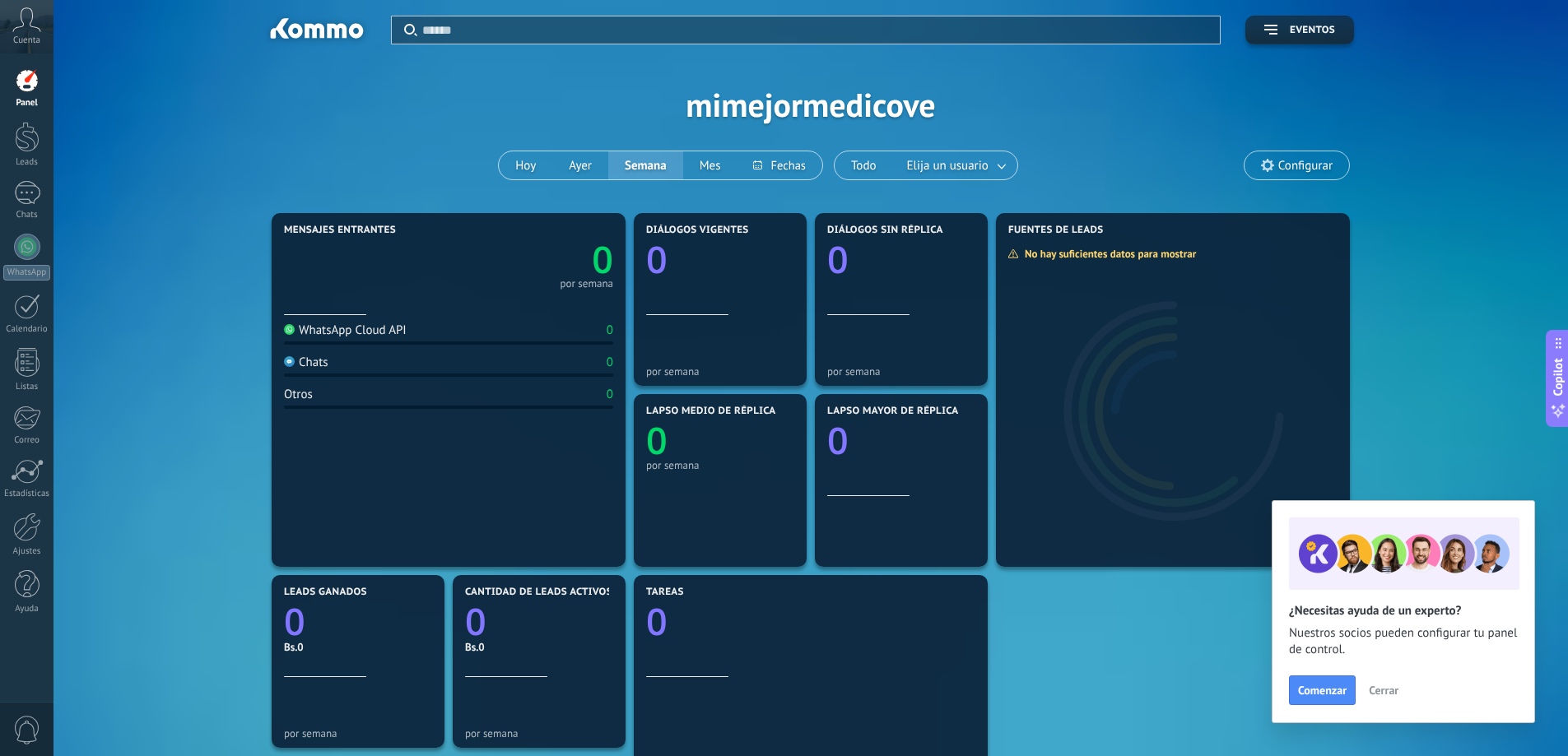
click at [1406, 701] on button "Cerrar" at bounding box center [1383, 690] width 44 height 24
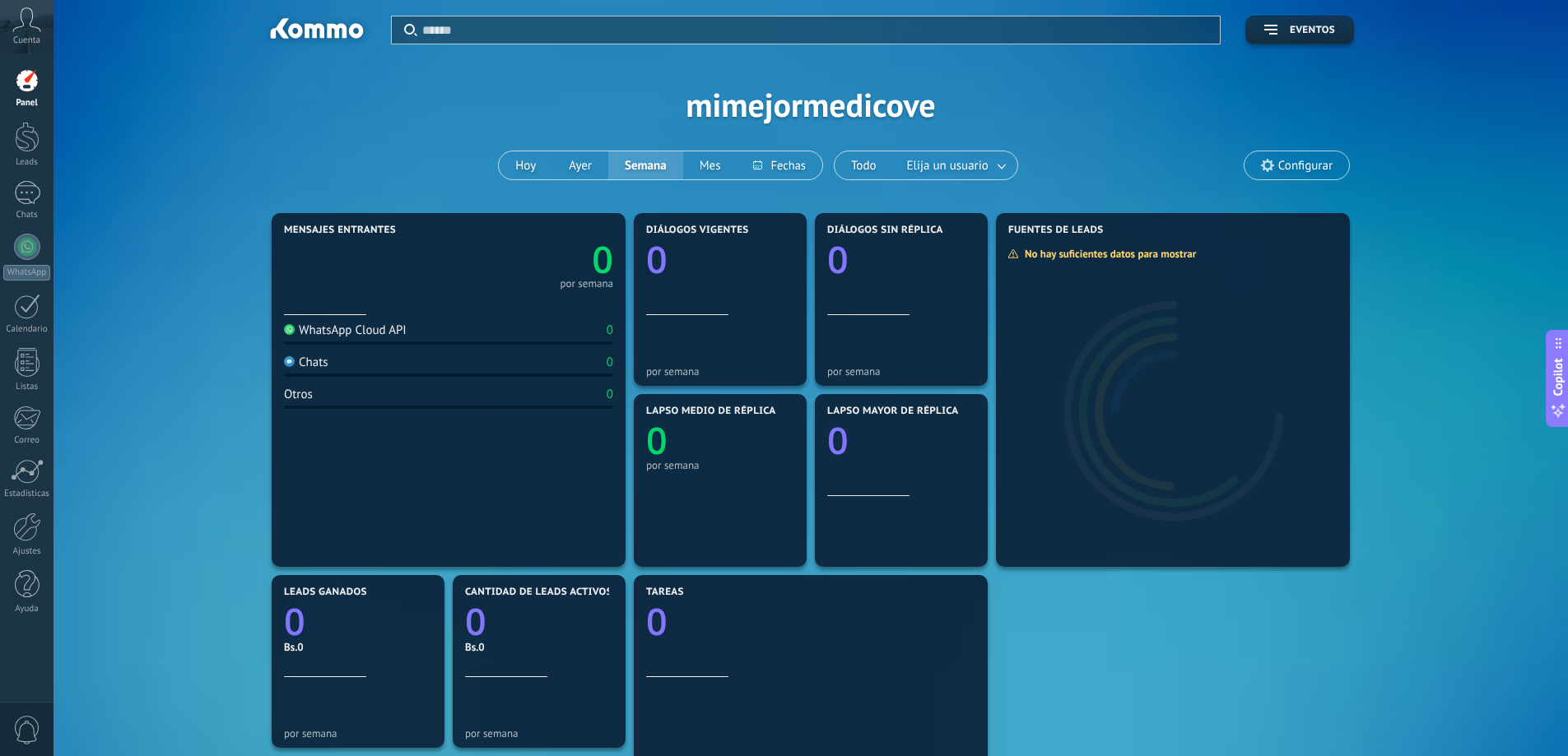
click at [20, 31] on icon at bounding box center [26, 20] width 29 height 24
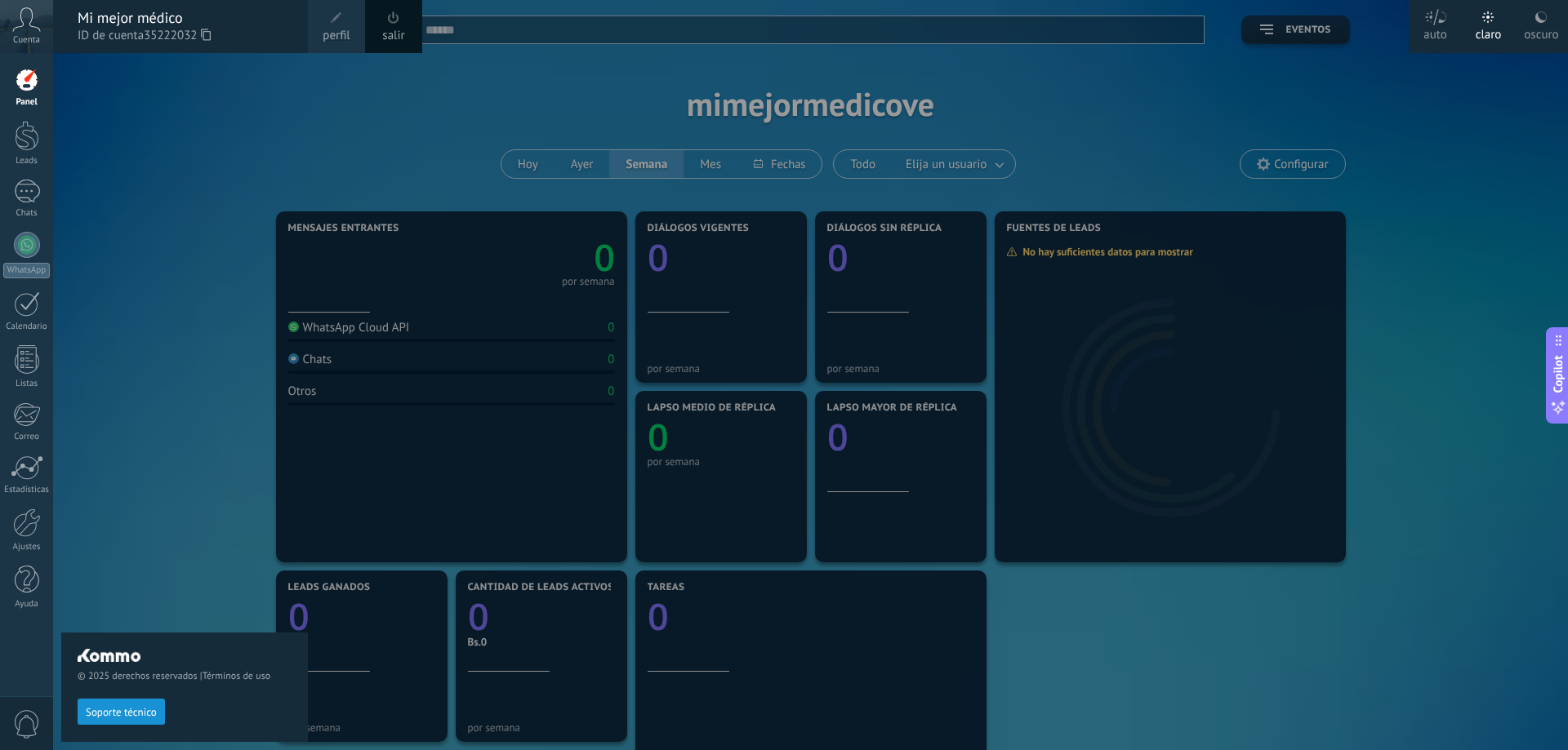
click at [163, 237] on div "© 2025 derechos reservados | Términos de uso Soporte técnico" at bounding box center [184, 401] width 246 height 697
click at [36, 144] on div at bounding box center [27, 136] width 24 height 31
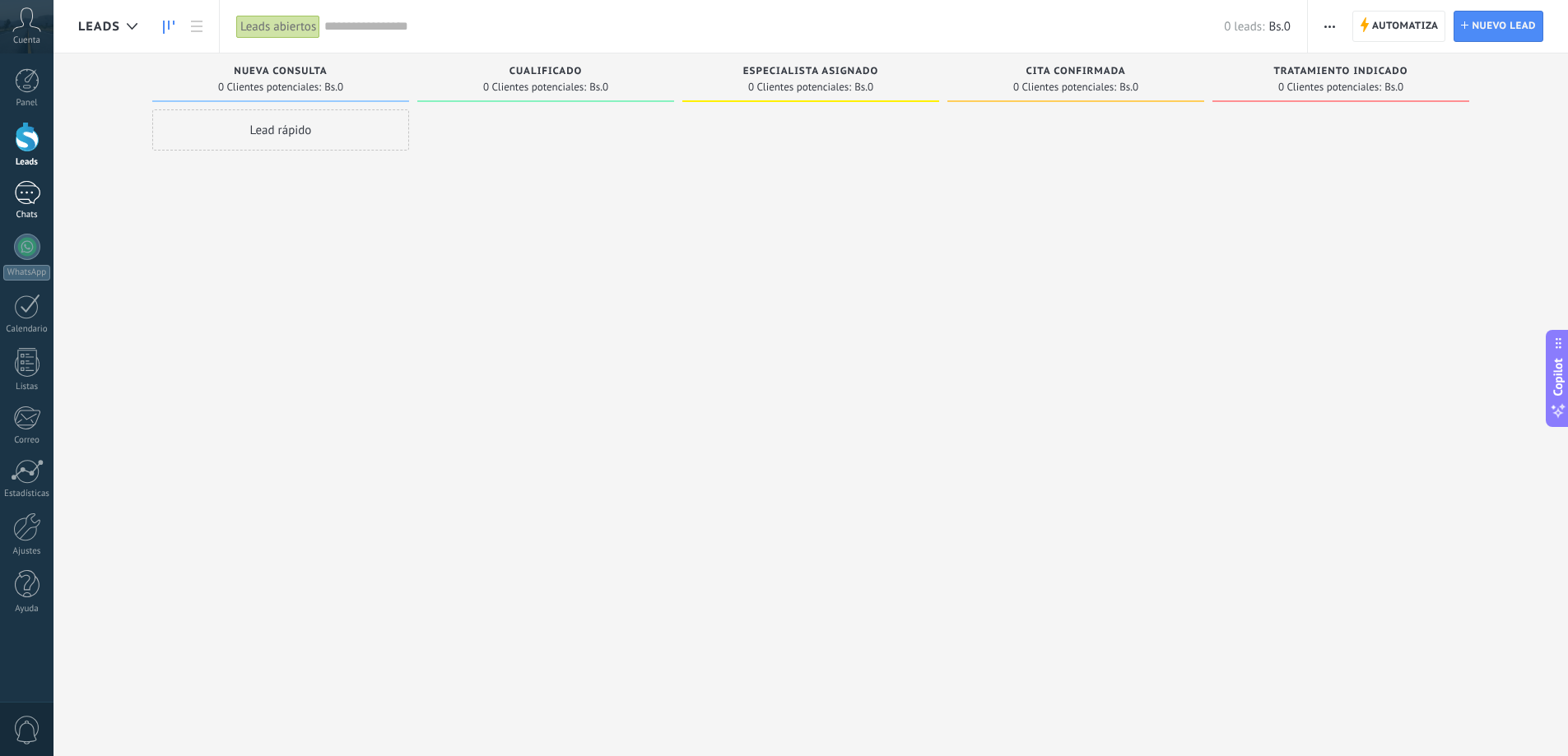
click at [34, 193] on div at bounding box center [27, 192] width 26 height 23
